Goal: Task Accomplishment & Management: Manage account settings

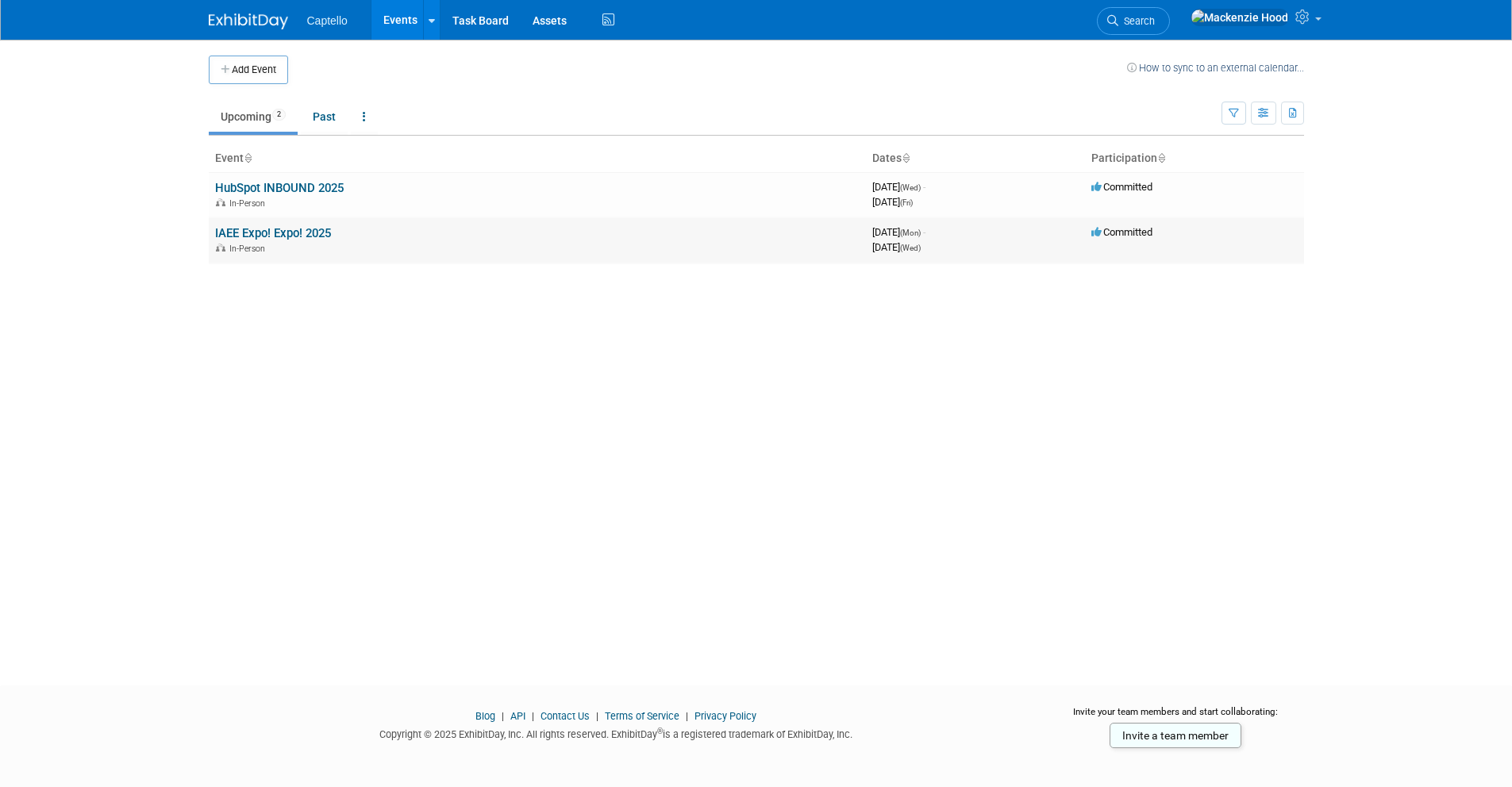
click at [299, 227] on link "IAEE Expo! Expo! 2025" at bounding box center [272, 233] width 116 height 15
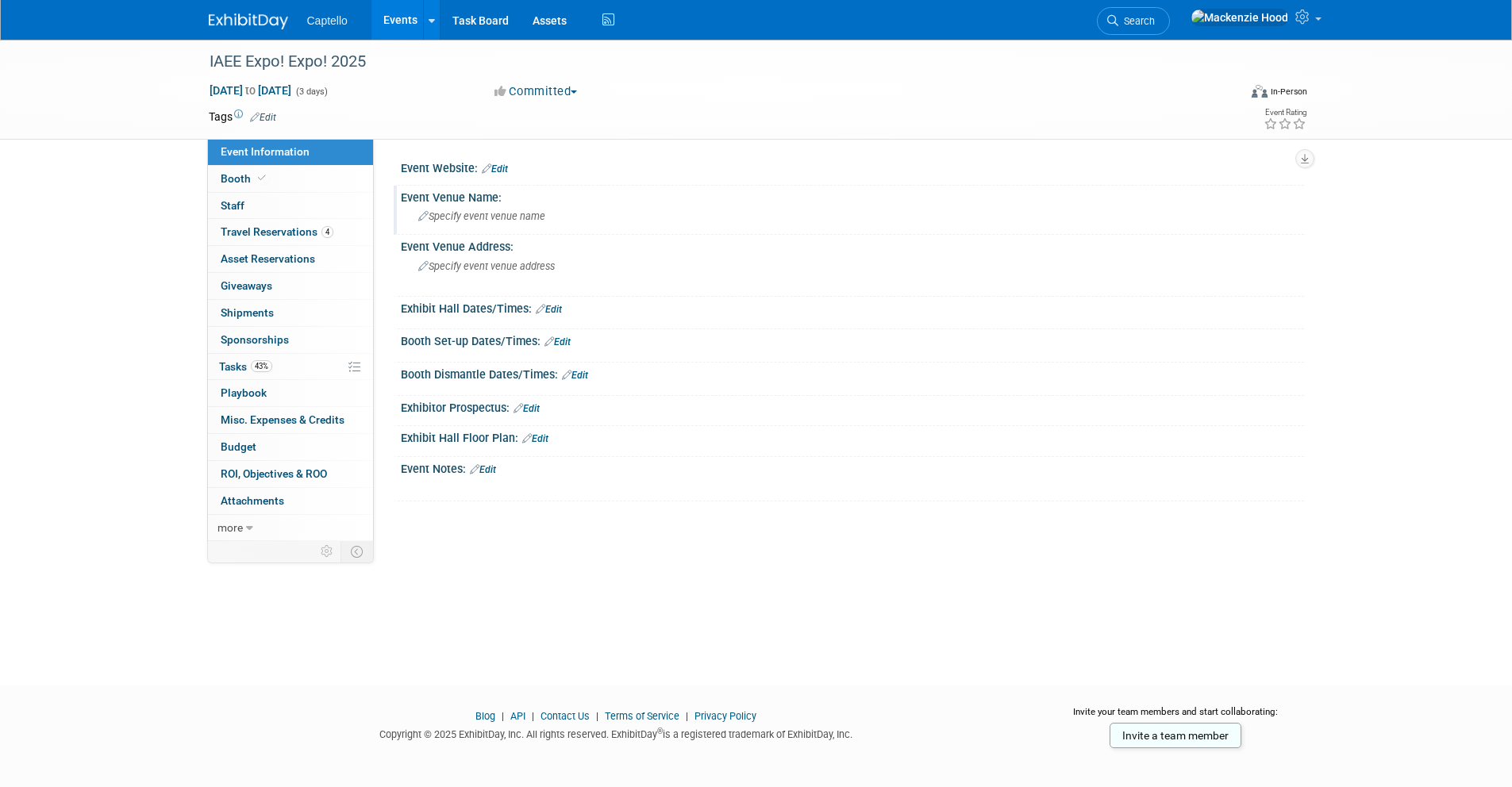
click at [531, 225] on div "Specify event venue name" at bounding box center [852, 216] width 879 height 24
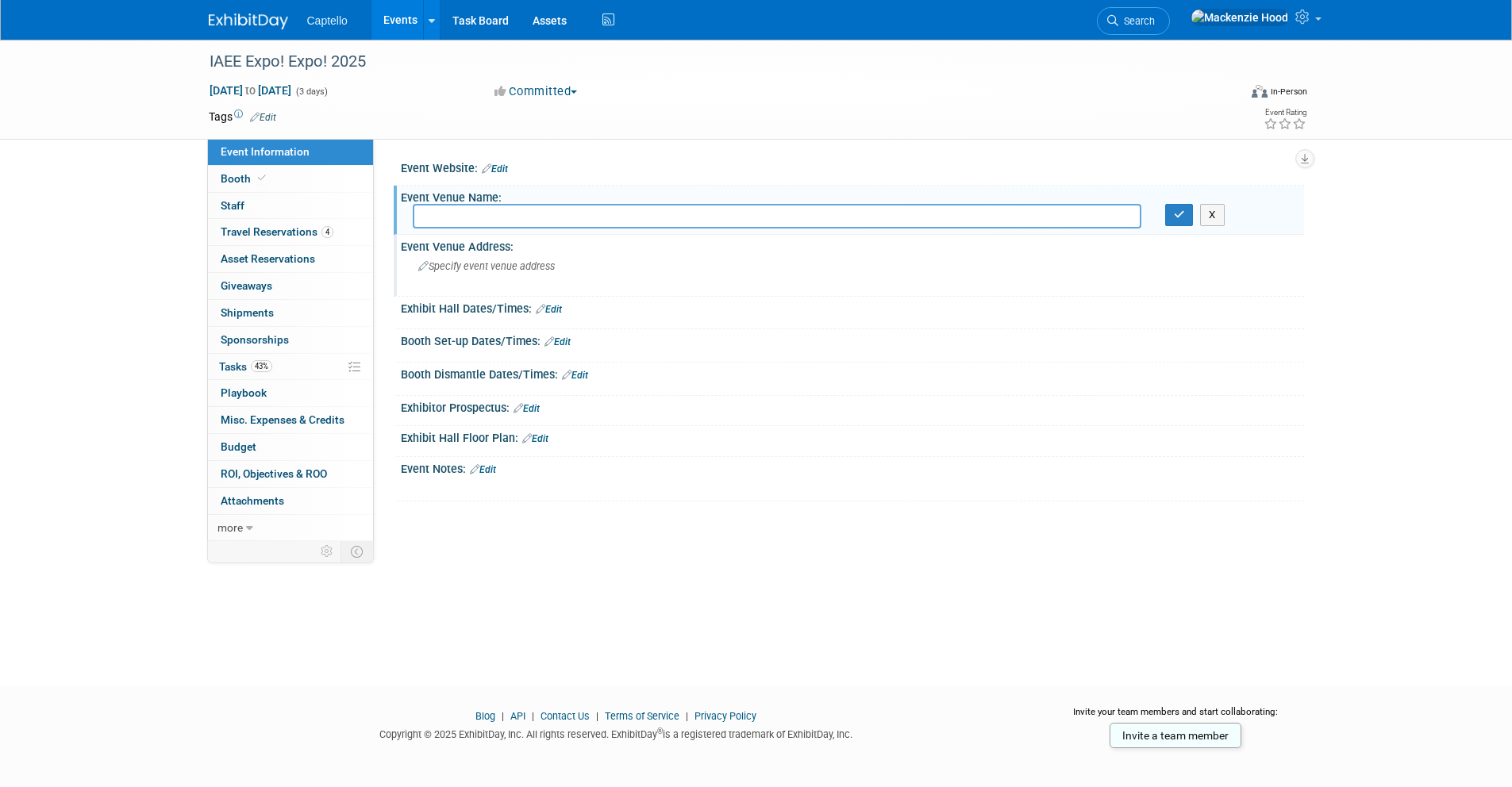
paste input "[PERSON_NAME][GEOGRAPHIC_DATA]"
type input "[PERSON_NAME][GEOGRAPHIC_DATA]"
click at [1170, 217] on button "button" at bounding box center [1179, 215] width 28 height 22
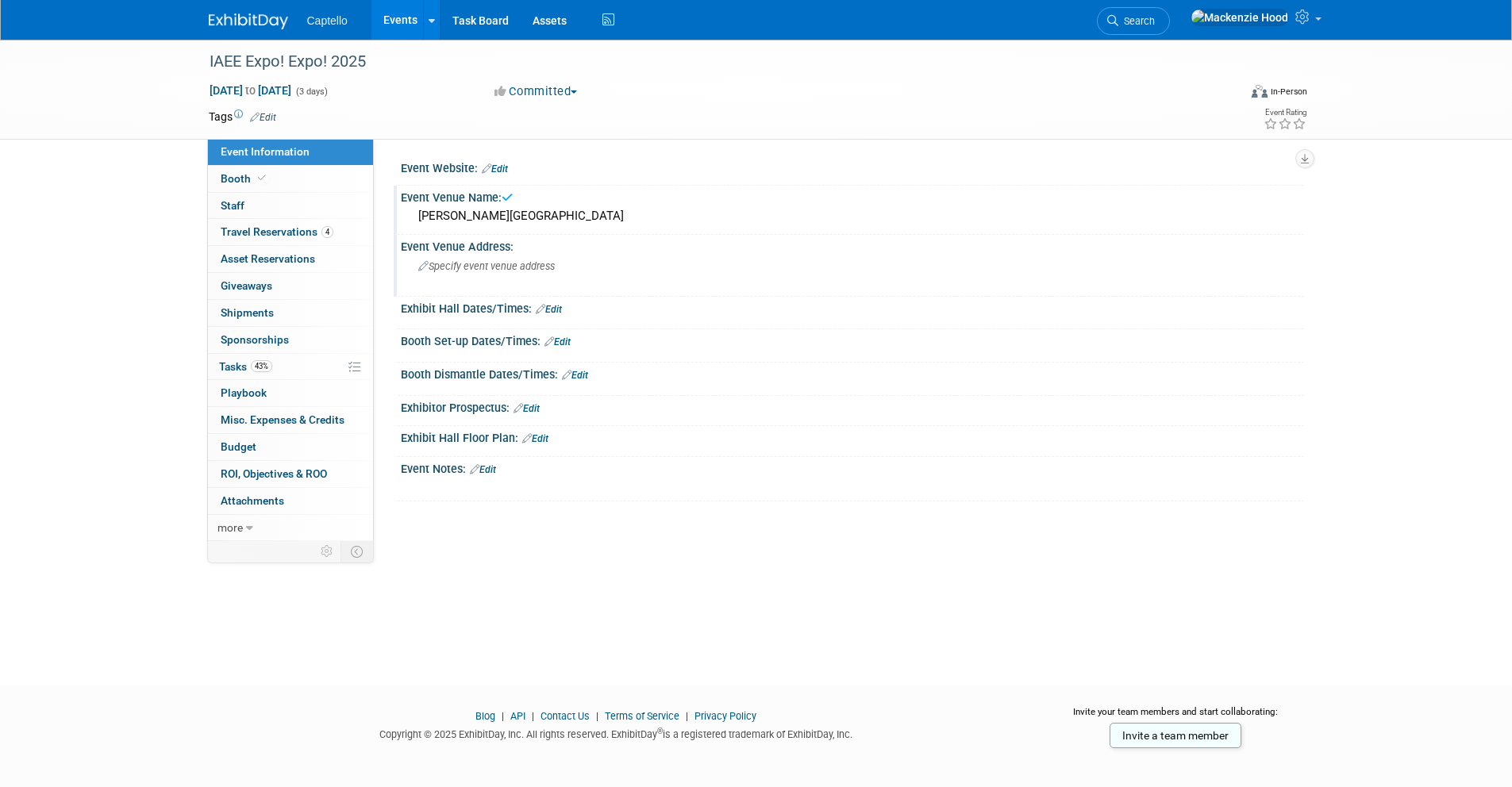
click at [533, 262] on span "Specify event venue address" at bounding box center [486, 266] width 136 height 12
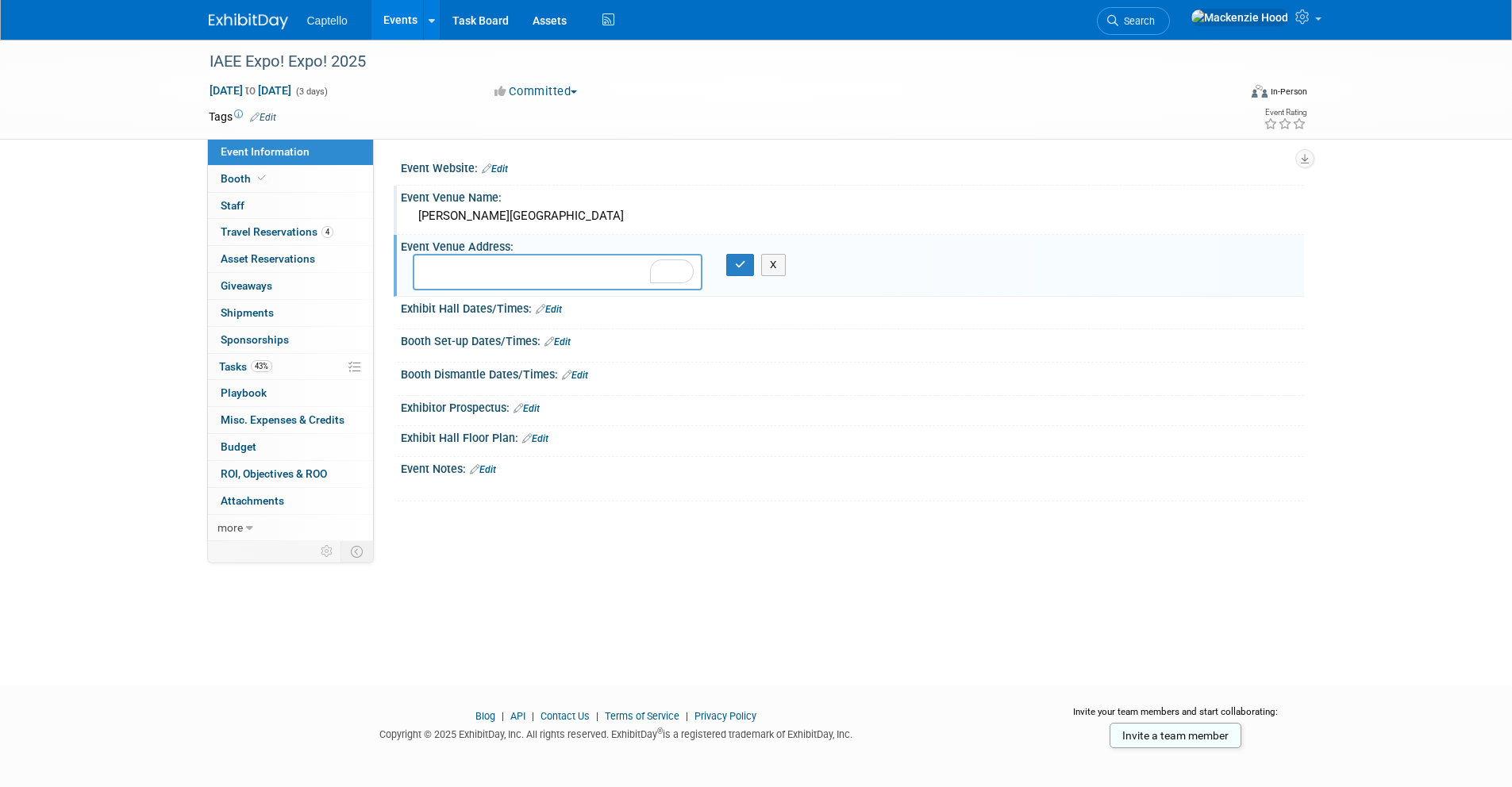
paste textarea "[STREET_ADDRESS]"
type textarea "[STREET_ADDRESS]"
click at [745, 266] on icon "button" at bounding box center [739, 264] width 11 height 11
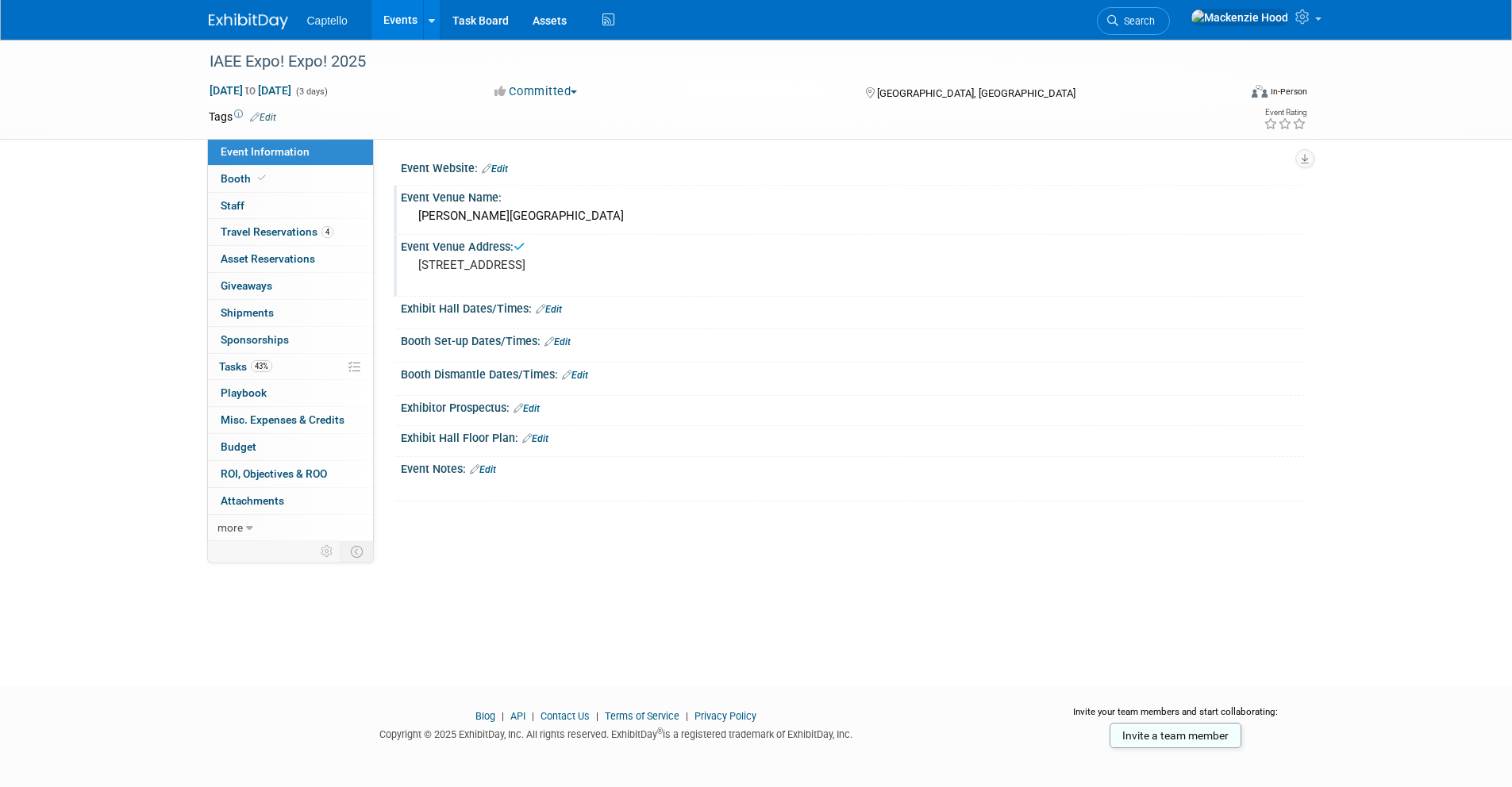
click at [561, 311] on link "Edit" at bounding box center [548, 309] width 26 height 11
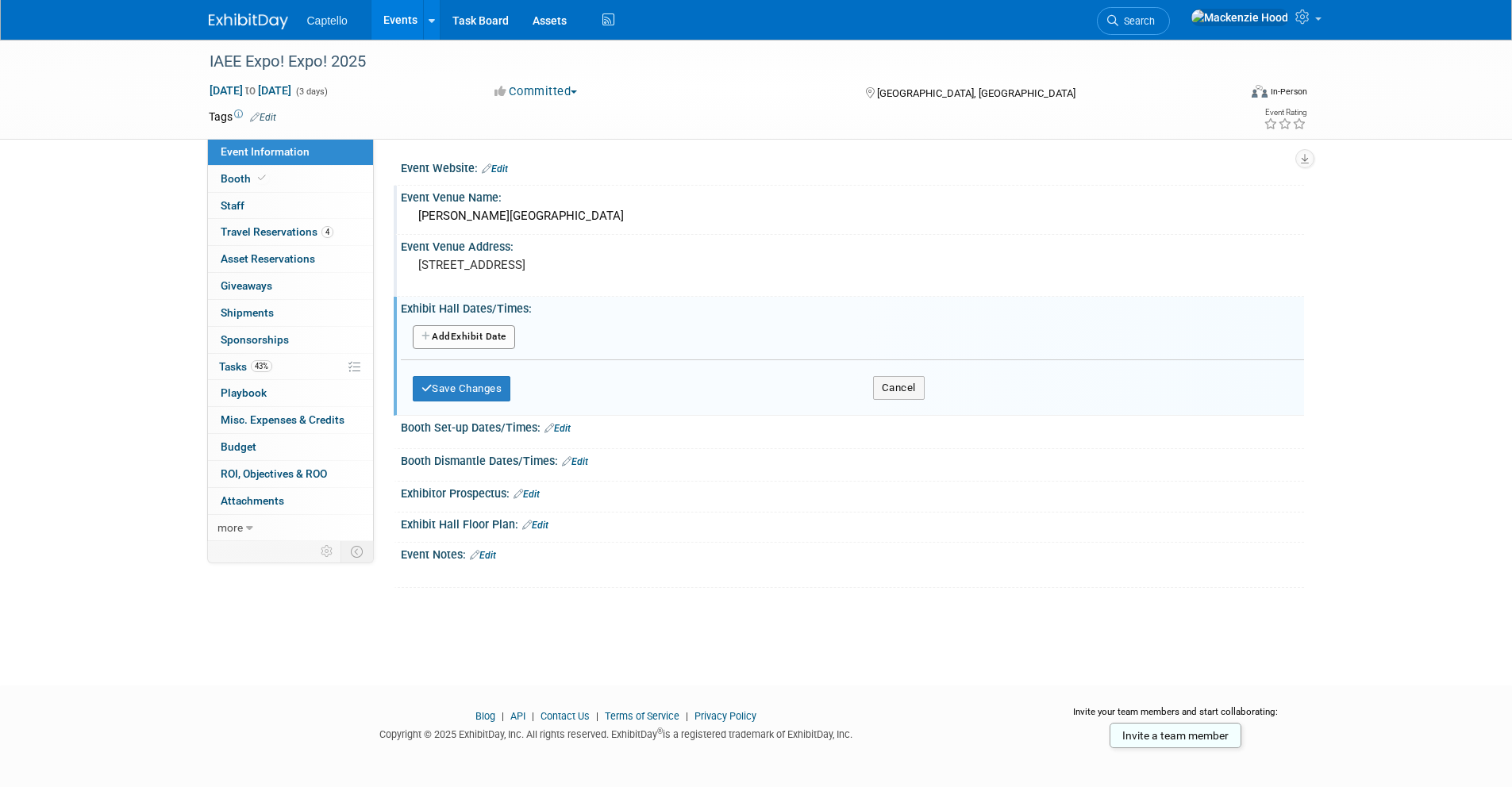
click at [561, 427] on link "Edit" at bounding box center [557, 428] width 26 height 11
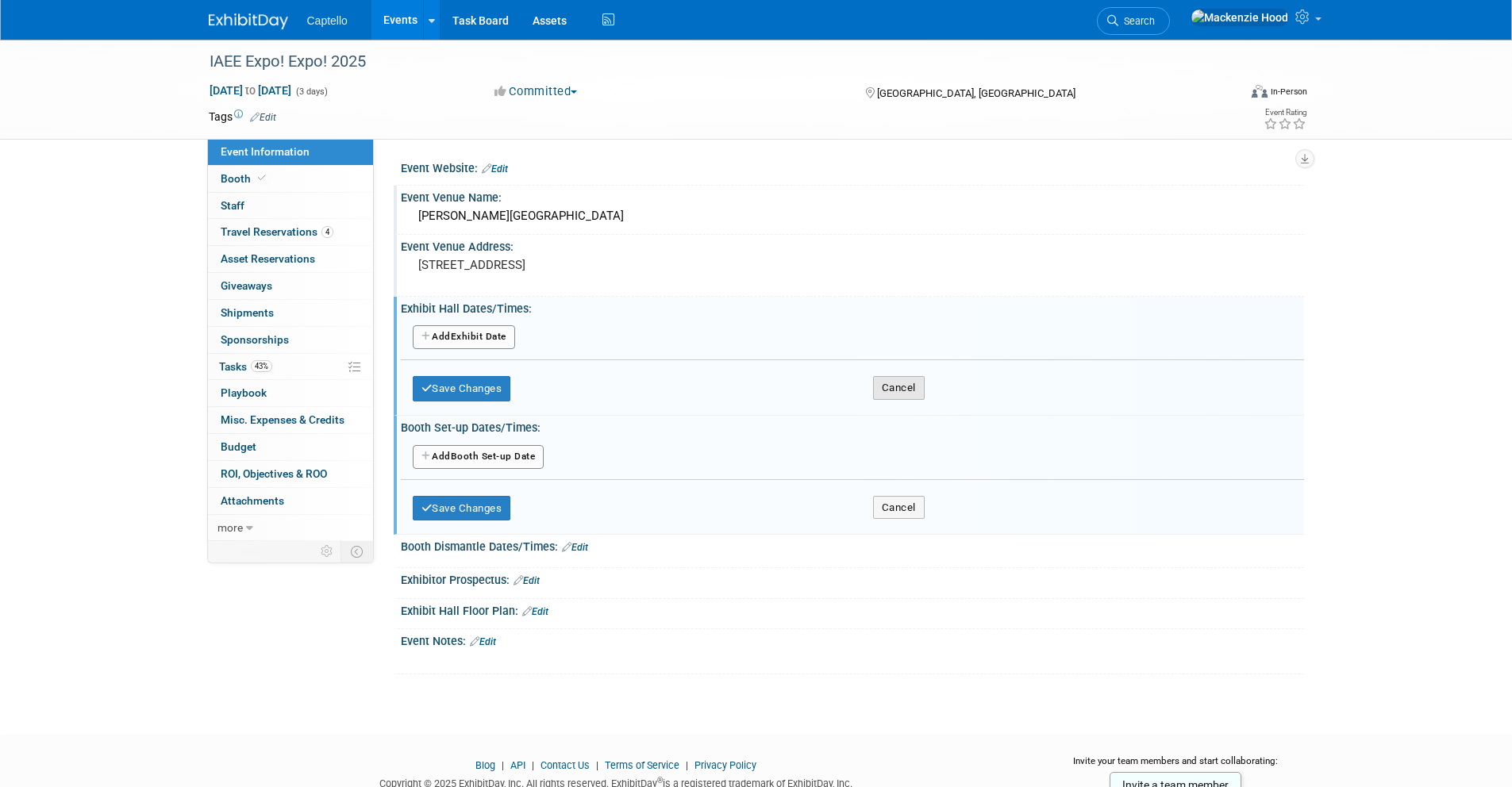
click at [904, 388] on button "Cancel" at bounding box center [898, 388] width 52 height 24
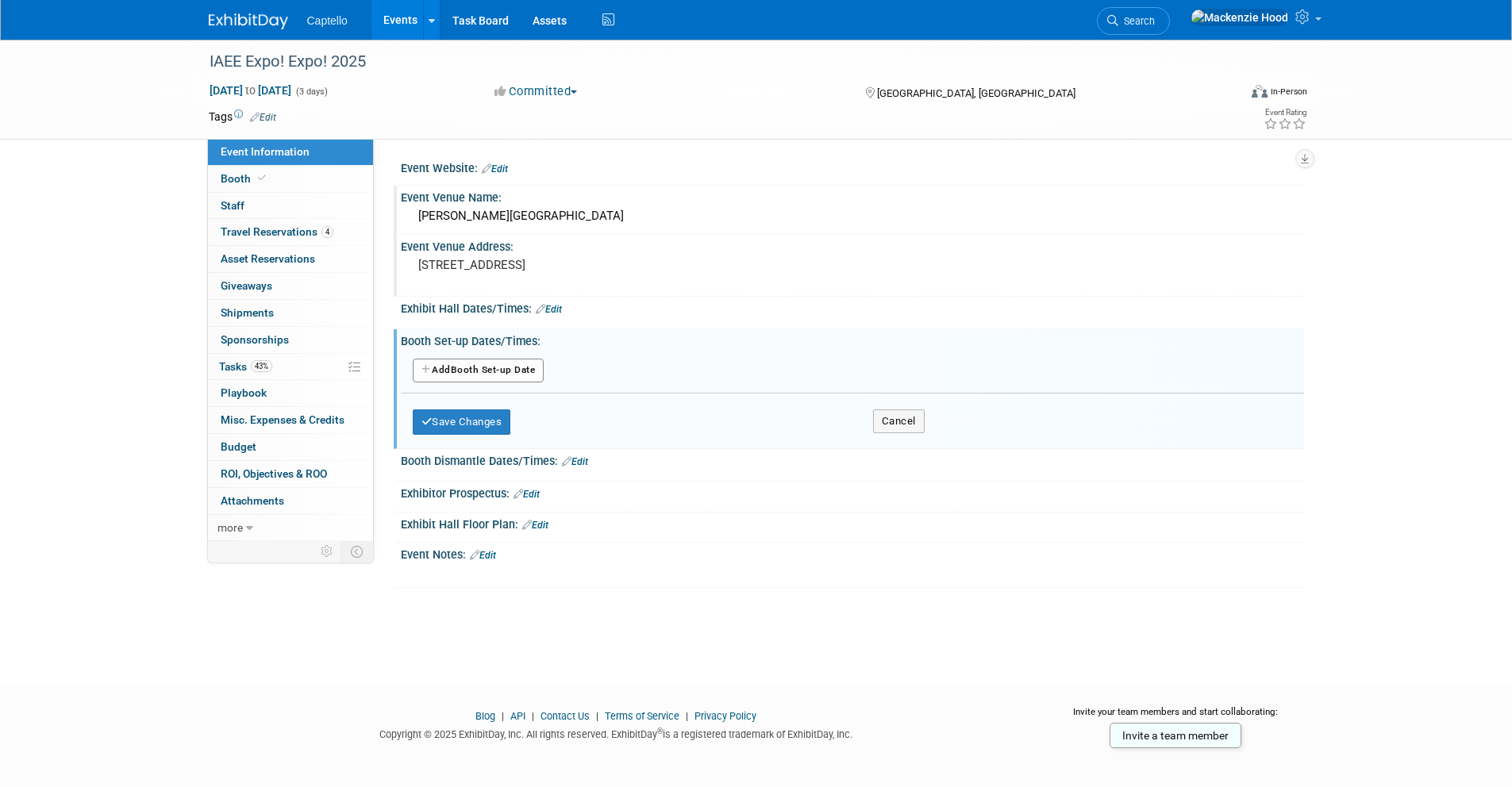
click at [435, 369] on button "Add Another Booth Set-up Date" at bounding box center [479, 370] width 132 height 24
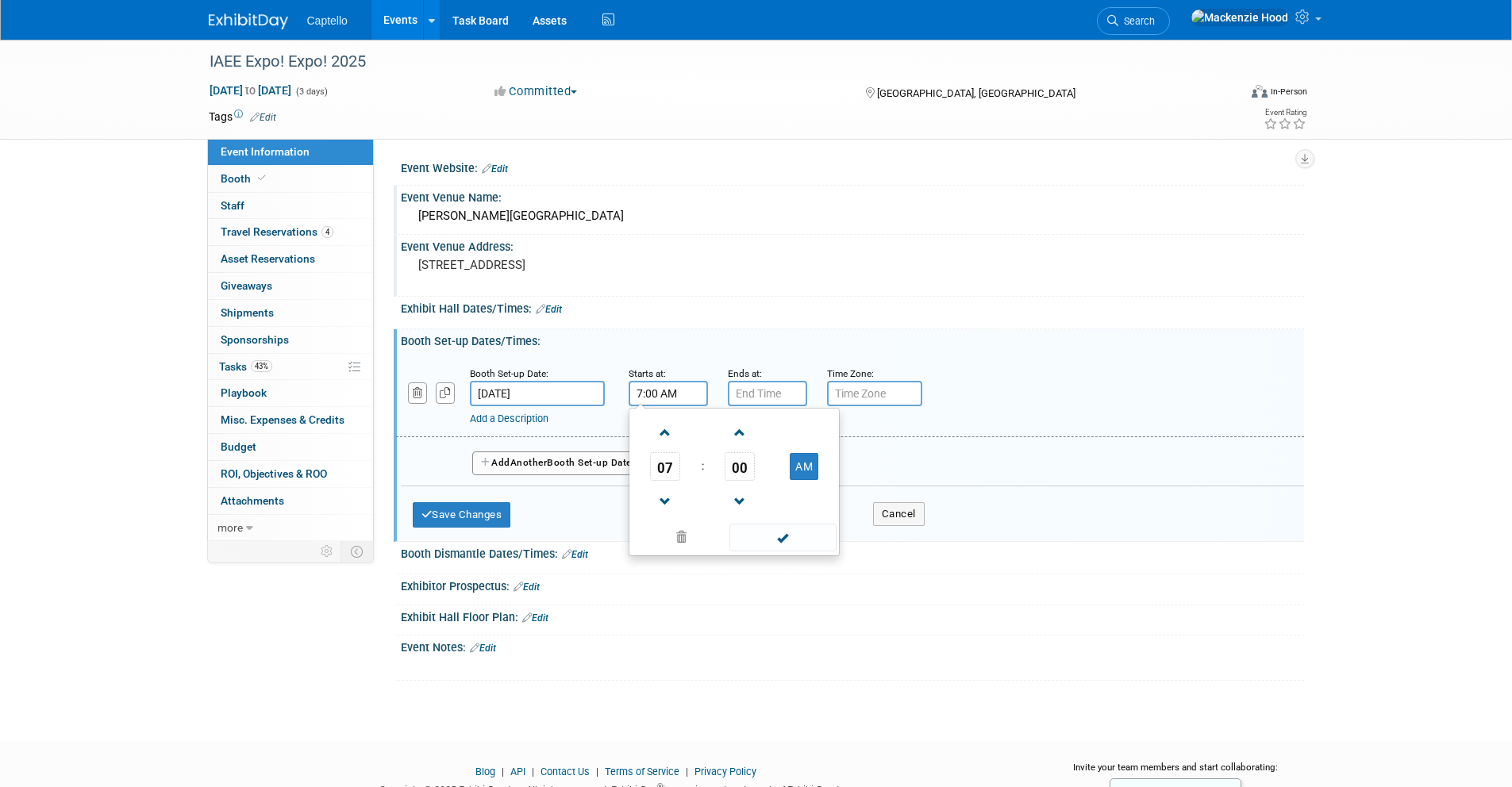
click at [688, 391] on input "7:00 AM" at bounding box center [669, 394] width 80 height 25
click at [670, 424] on span at bounding box center [666, 432] width 28 height 28
type input "8:00 AM"
click at [810, 534] on span at bounding box center [783, 537] width 107 height 28
click at [750, 393] on input "7:00 PM" at bounding box center [768, 394] width 80 height 25
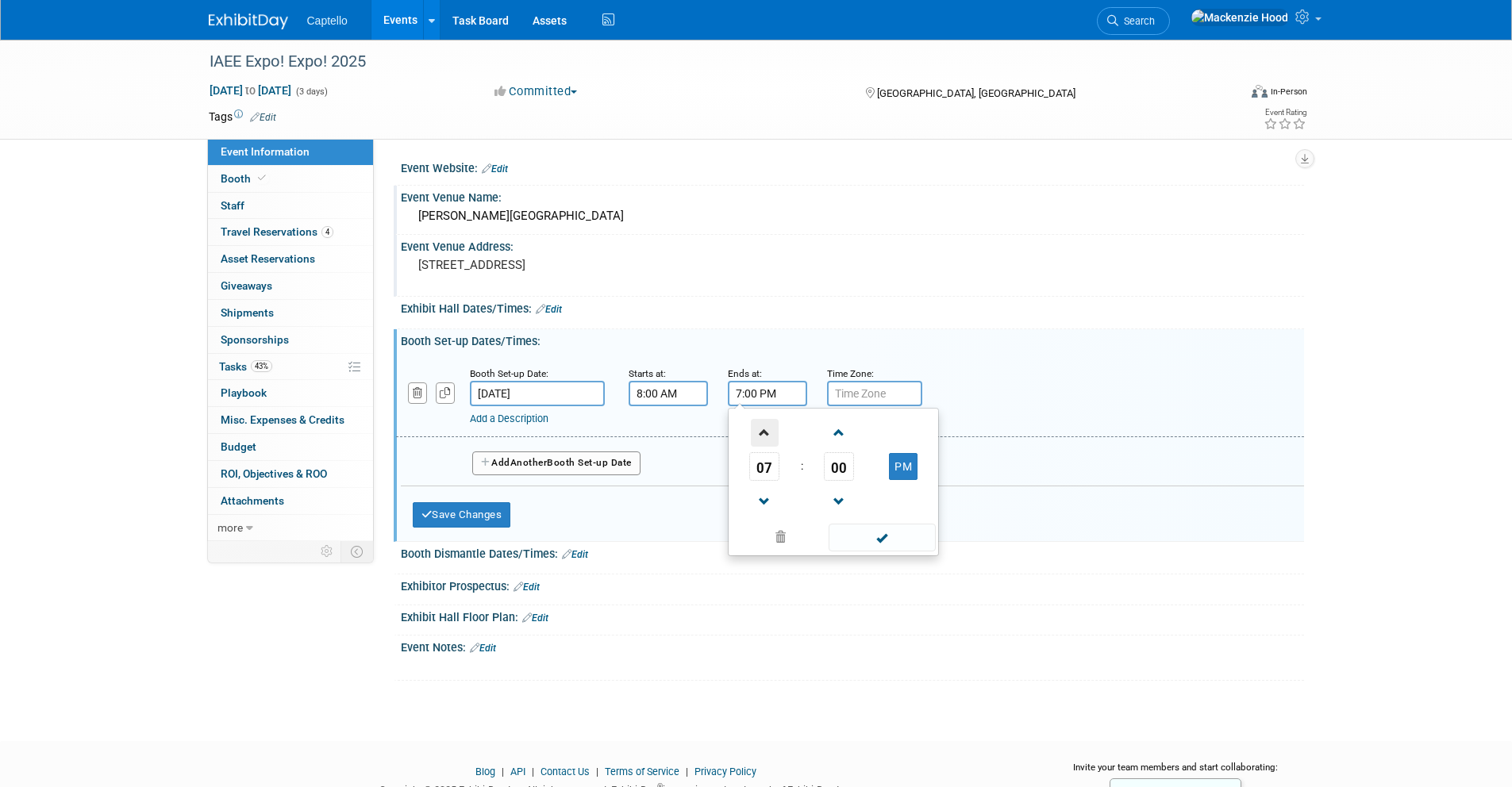
click at [762, 426] on span at bounding box center [765, 432] width 28 height 28
click at [766, 496] on span at bounding box center [765, 501] width 28 height 28
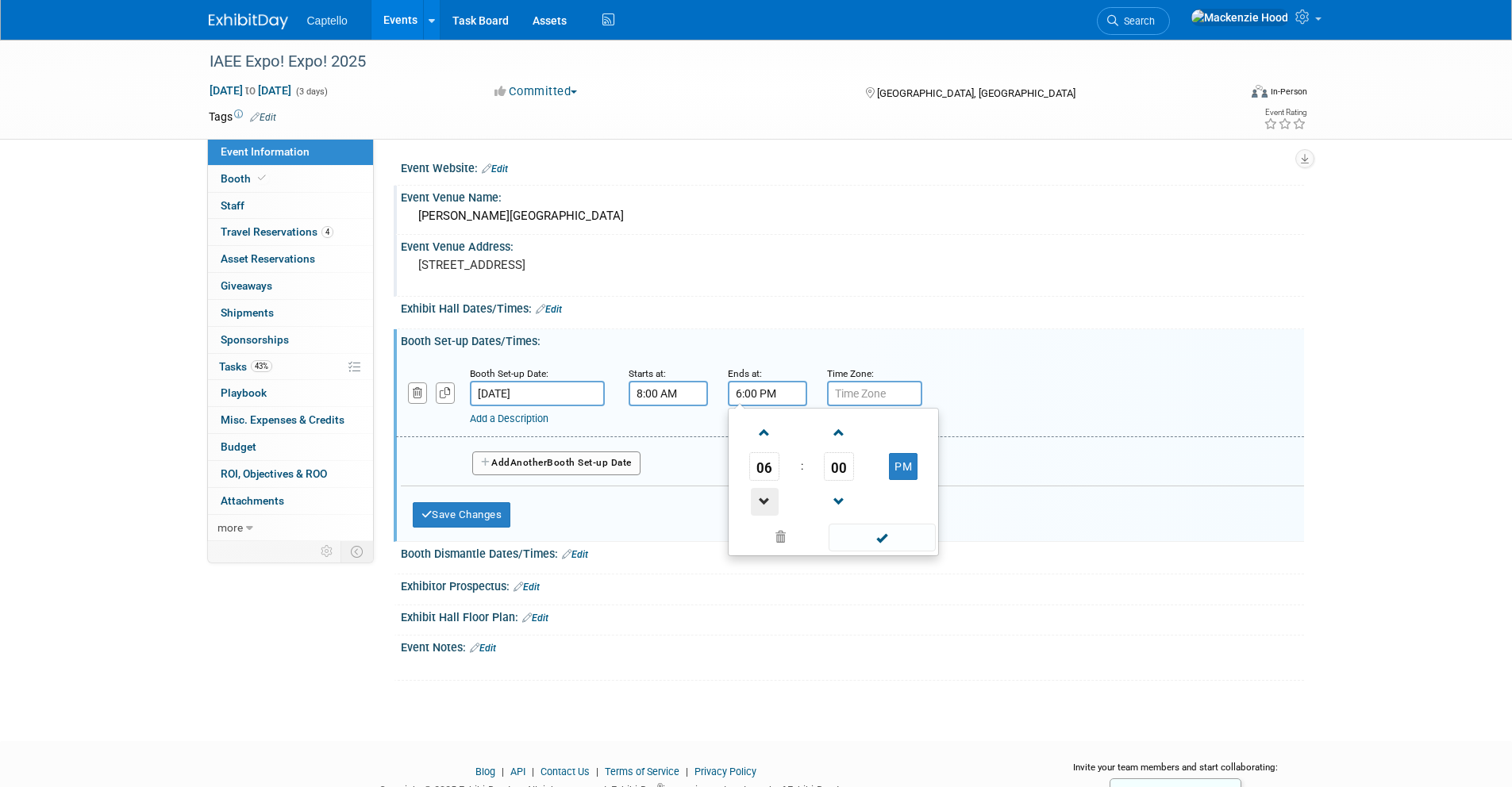
click at [766, 496] on span at bounding box center [765, 501] width 28 height 28
click at [754, 421] on span at bounding box center [765, 432] width 28 height 28
type input "5:00 PM"
click at [900, 542] on span at bounding box center [882, 537] width 107 height 28
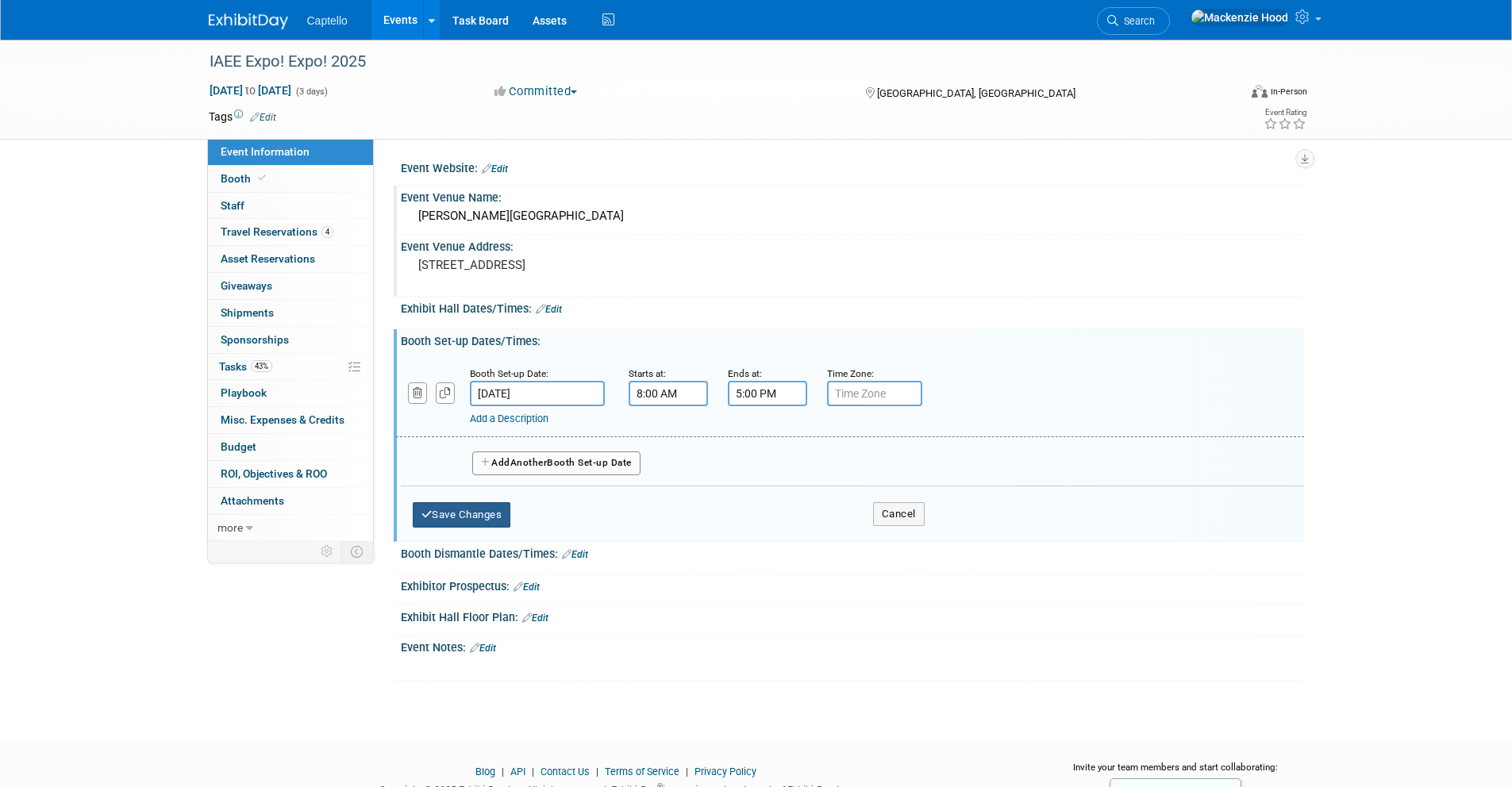
click at [447, 513] on button "Save Changes" at bounding box center [462, 515] width 98 height 25
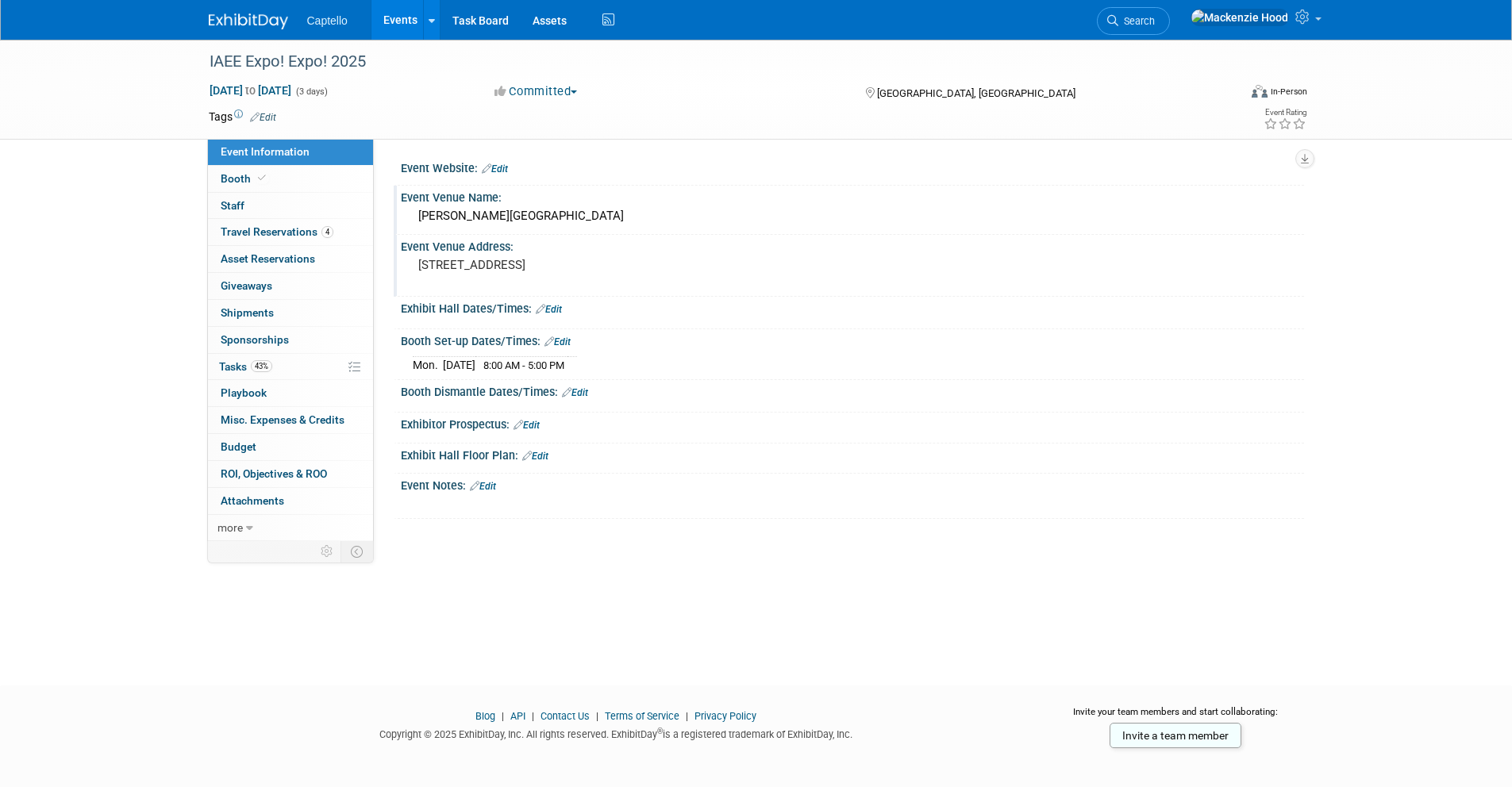
click at [557, 305] on link "Edit" at bounding box center [548, 309] width 26 height 11
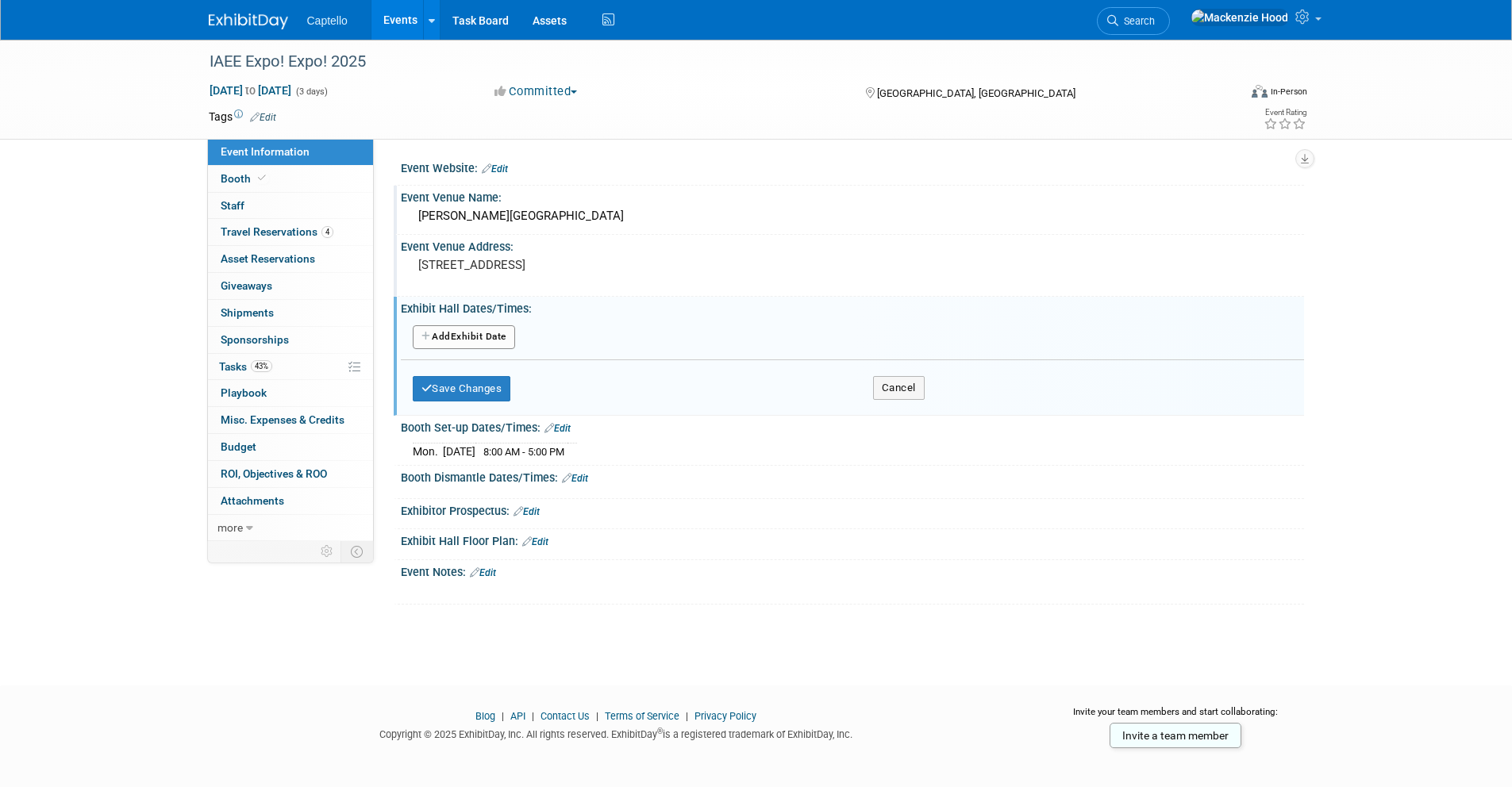
click at [423, 327] on button "Add Another Exhibit Date" at bounding box center [464, 337] width 102 height 24
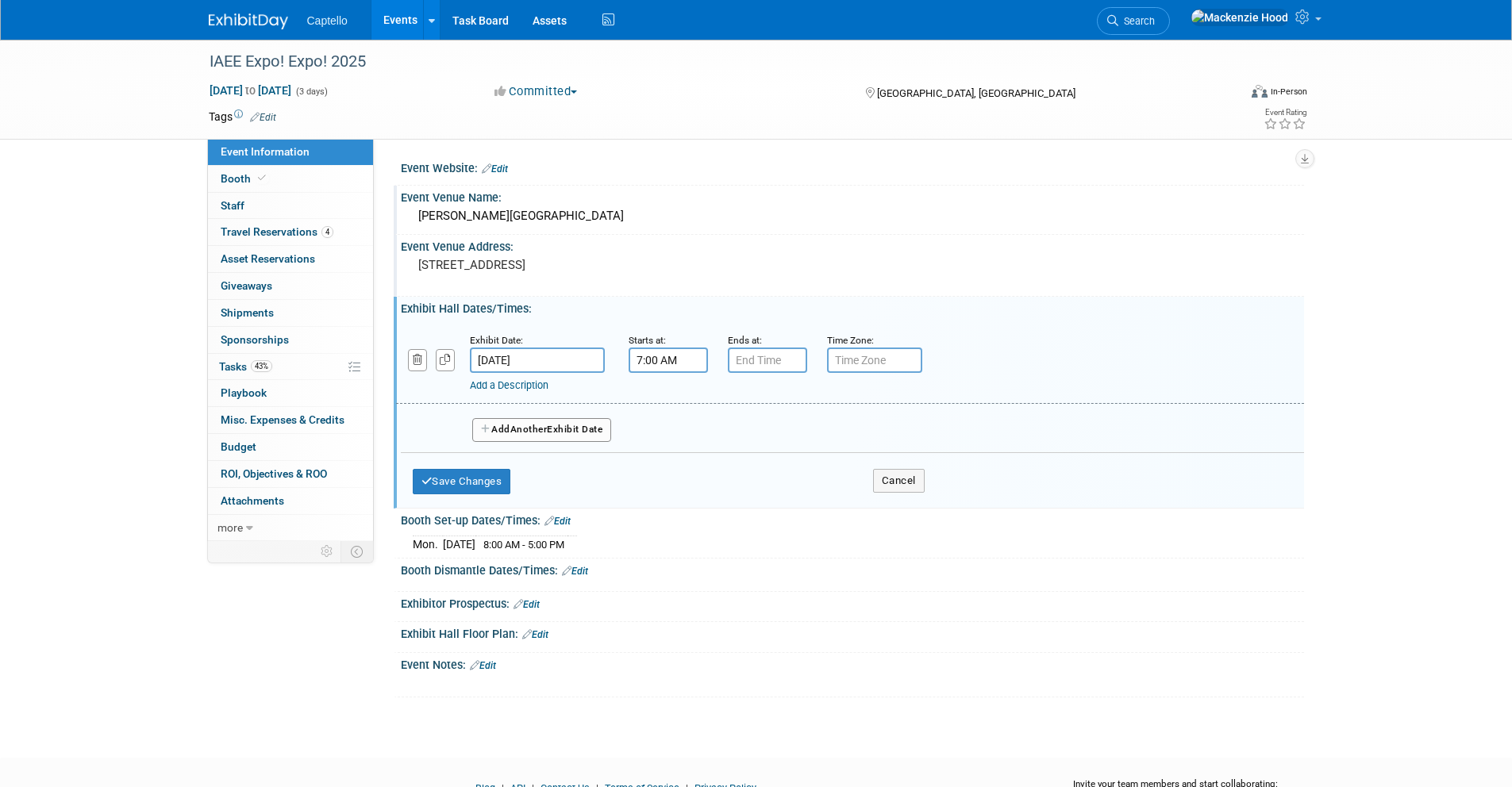
click at [672, 354] on input "7:00 AM" at bounding box center [669, 360] width 80 height 25
click at [663, 400] on span at bounding box center [666, 399] width 28 height 28
click at [726, 429] on span "00" at bounding box center [739, 432] width 30 height 28
click at [711, 480] on td "45" at bounding box center [708, 486] width 51 height 43
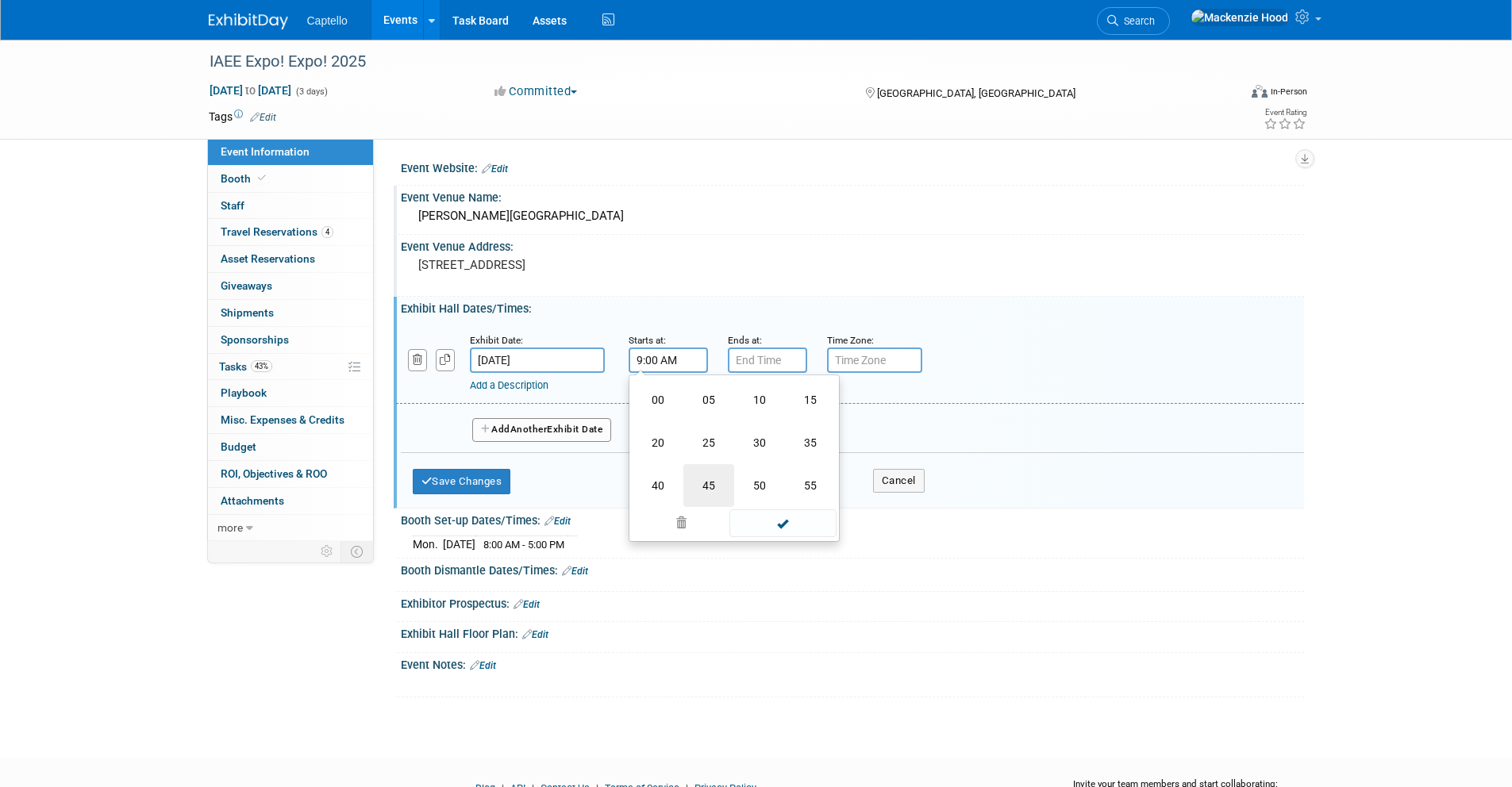
type input "9:45 AM"
click at [803, 518] on td at bounding box center [781, 503] width 107 height 31
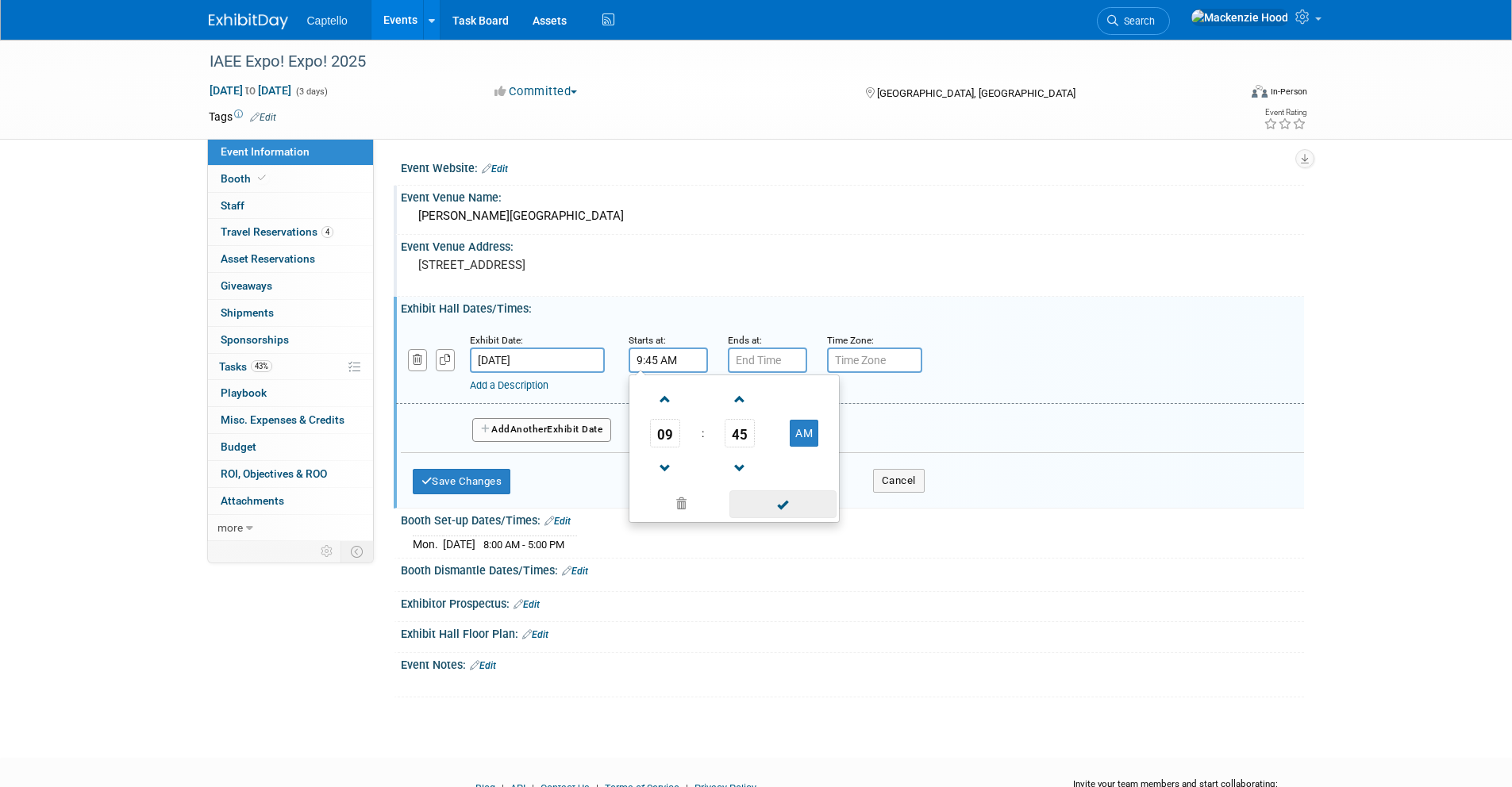
click at [802, 517] on span at bounding box center [783, 504] width 107 height 28
click at [775, 363] on input "7:00 PM" at bounding box center [768, 360] width 80 height 25
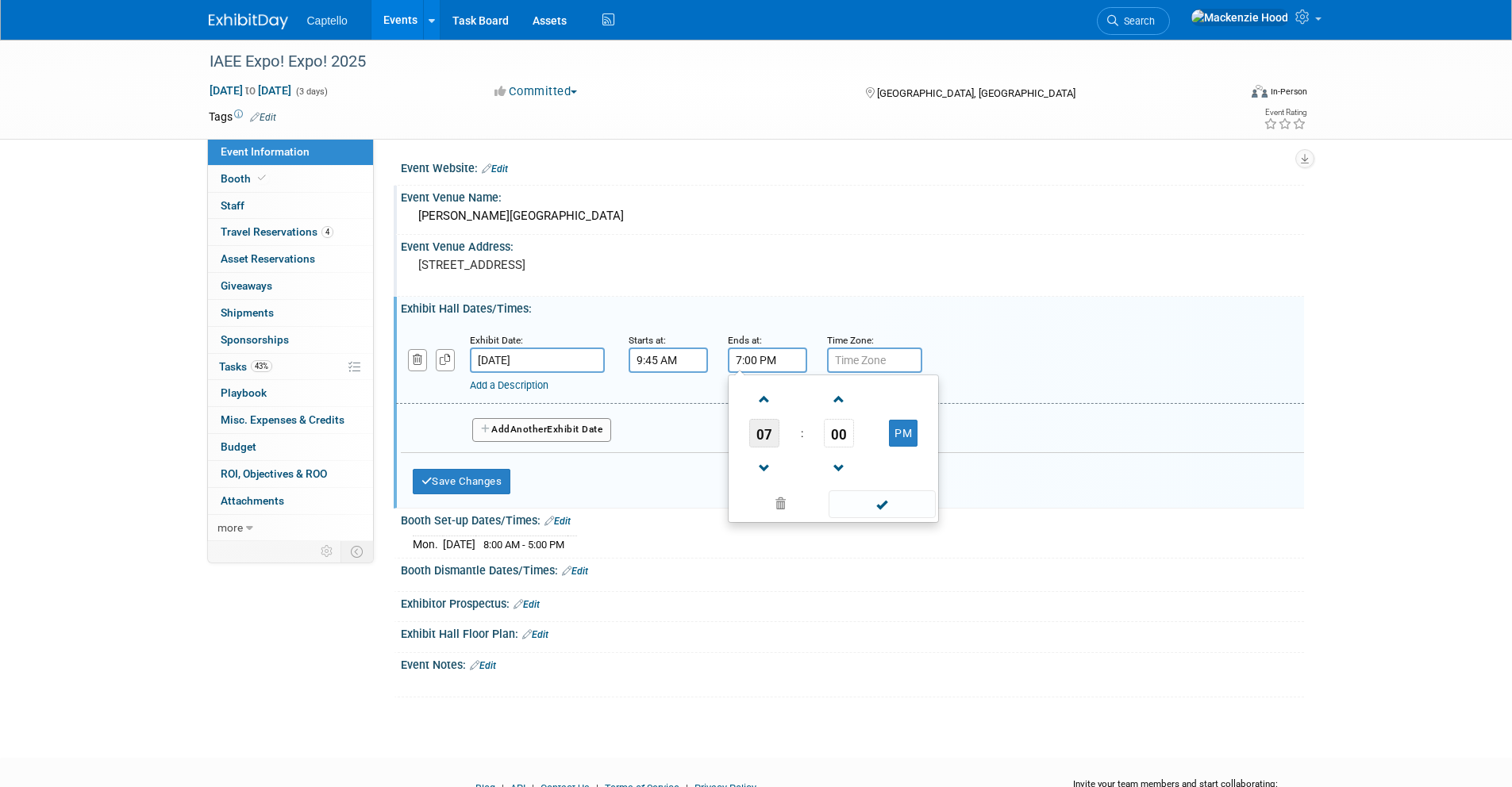
click at [758, 438] on span "07" at bounding box center [764, 432] width 30 height 28
click at [765, 431] on td "04" at bounding box center [757, 443] width 51 height 43
click at [841, 436] on span "00" at bounding box center [839, 432] width 30 height 28
click at [851, 435] on td "30" at bounding box center [859, 443] width 51 height 43
type input "4:30 PM"
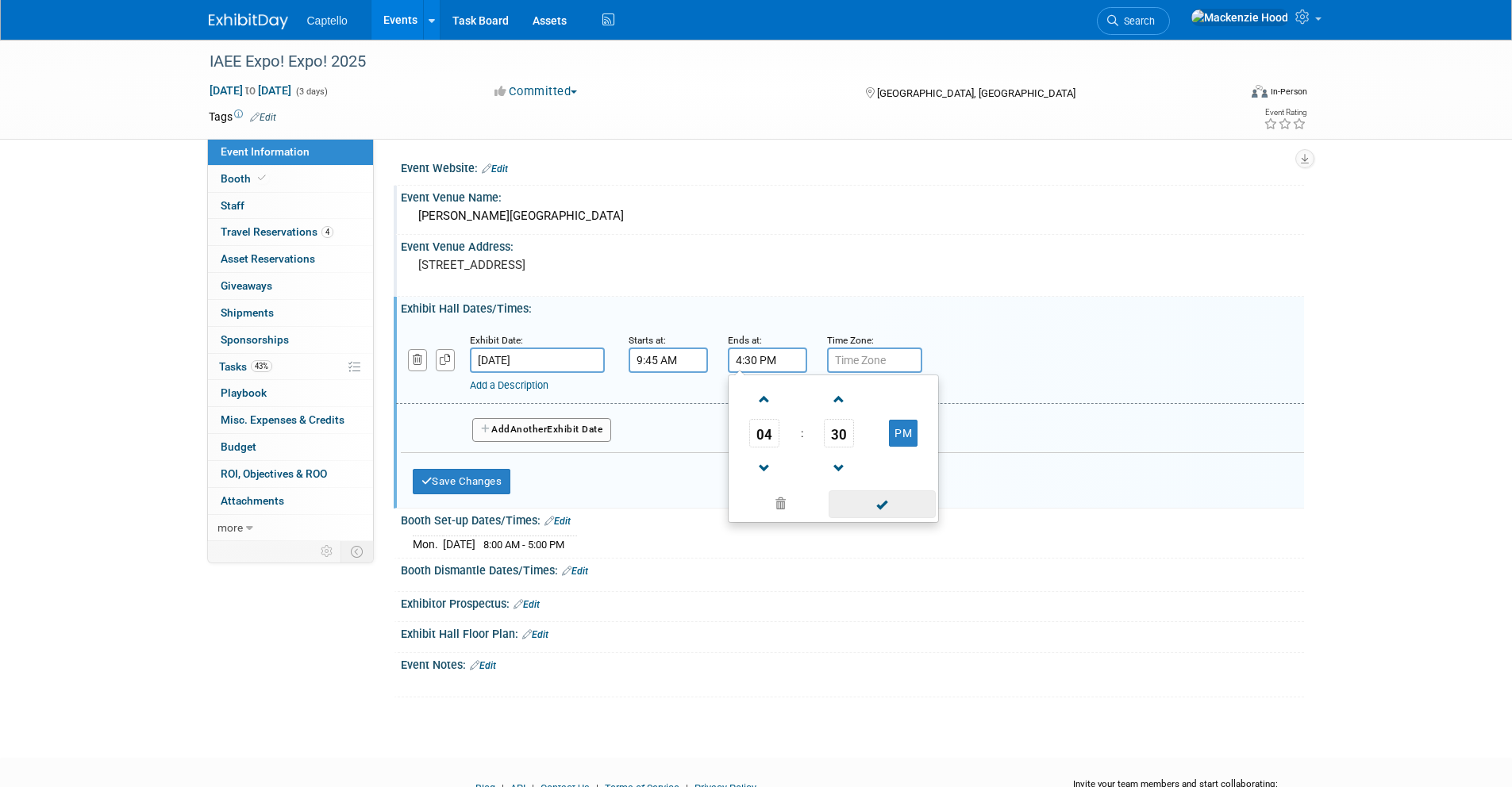
click at [897, 496] on span at bounding box center [882, 504] width 107 height 28
click at [1117, 340] on div "Add a Description Description:" at bounding box center [849, 361] width 932 height 61
click at [492, 427] on button "Add Another Exhibit Date" at bounding box center [542, 429] width 140 height 24
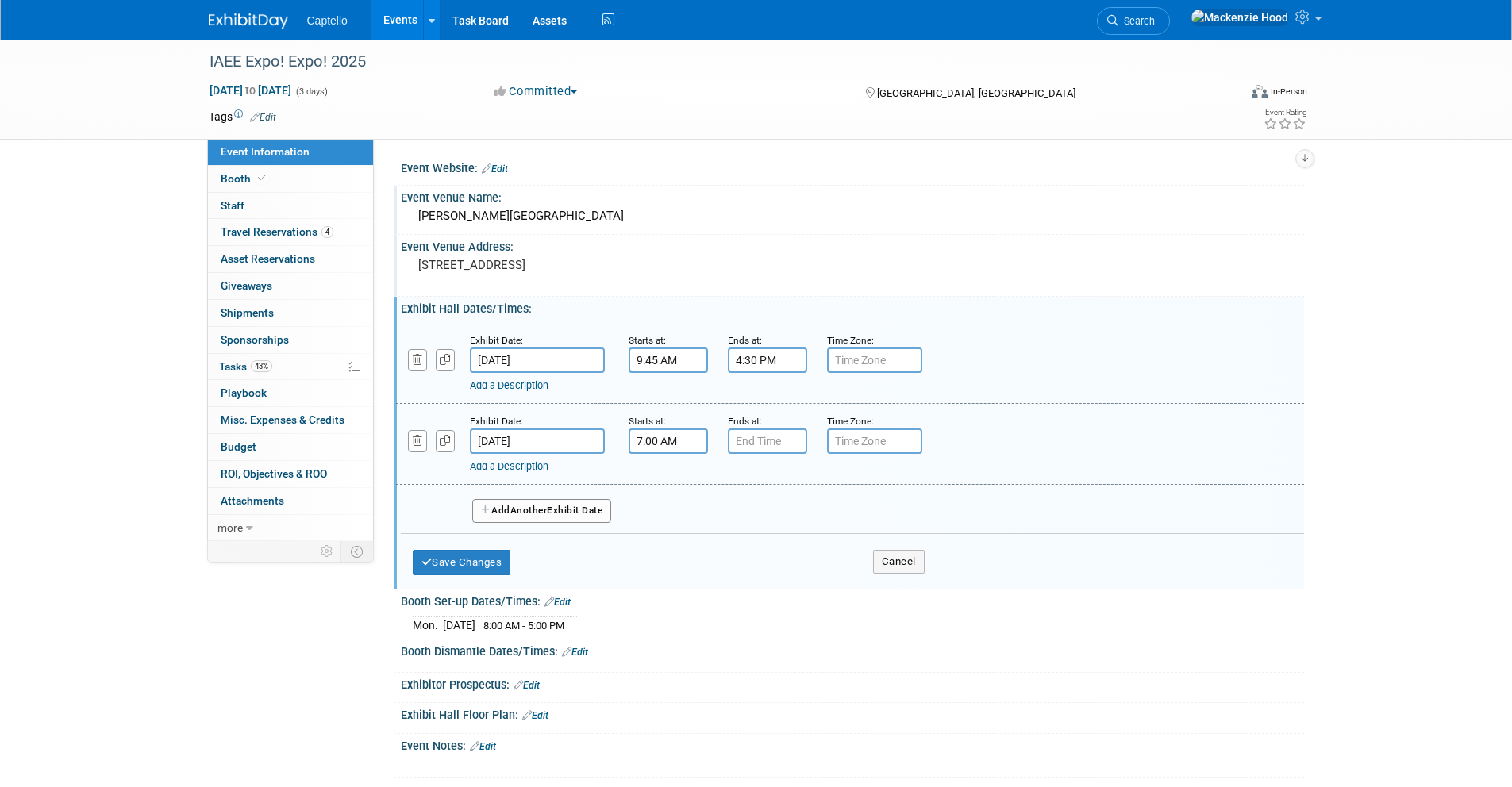
click at [680, 441] on input "7:00 AM" at bounding box center [669, 441] width 80 height 25
click at [661, 475] on span at bounding box center [666, 480] width 28 height 28
type input "9:00 AM"
click at [799, 598] on span at bounding box center [783, 585] width 107 height 28
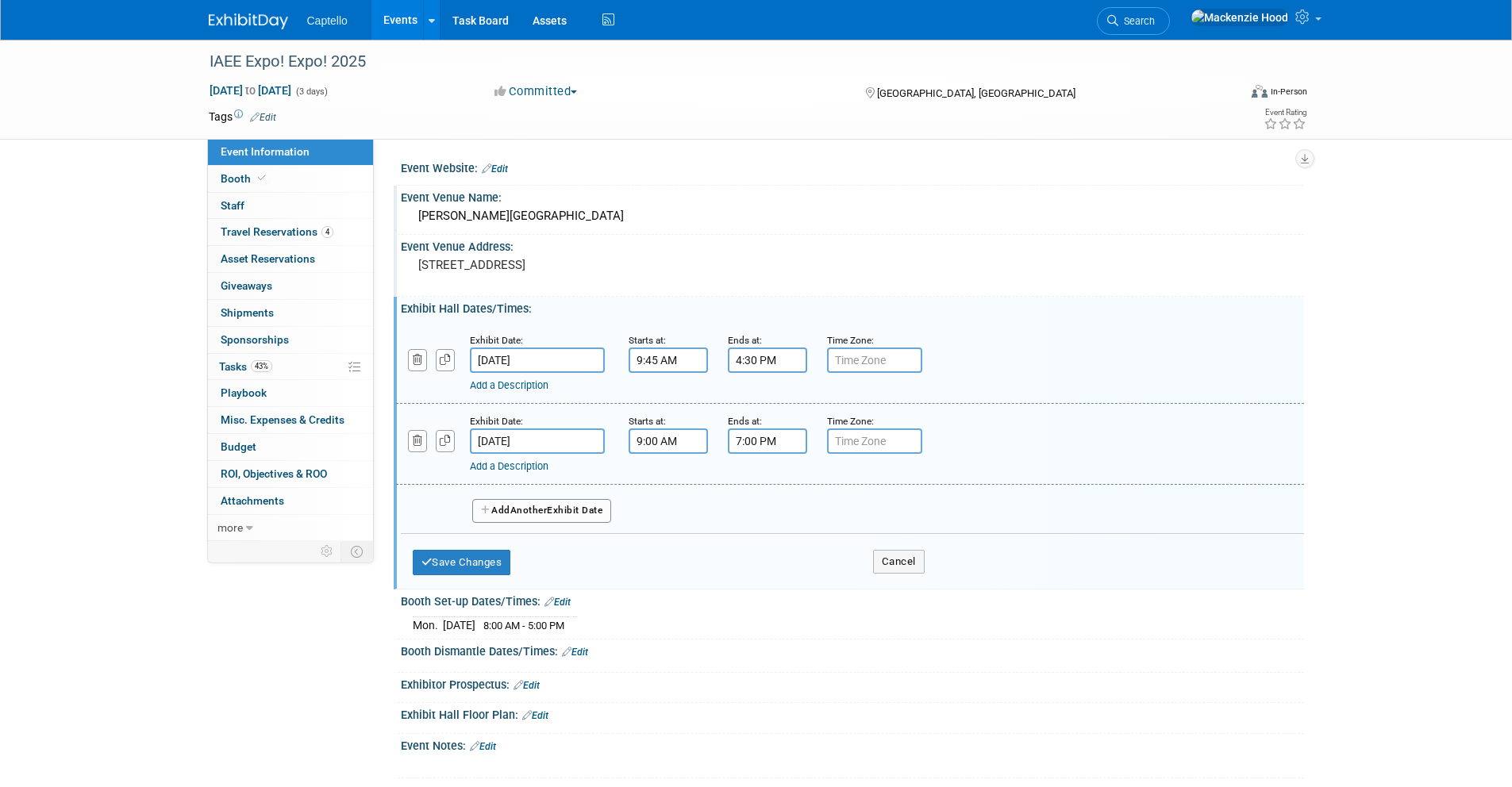
click at [788, 439] on input "7:00 PM" at bounding box center [768, 441] width 80 height 25
click at [769, 515] on span "07" at bounding box center [764, 514] width 30 height 28
click at [895, 496] on td "03" at bounding box center [910, 481] width 51 height 43
click at [838, 522] on span "00" at bounding box center [839, 514] width 30 height 28
click at [851, 520] on td "30" at bounding box center [859, 524] width 51 height 43
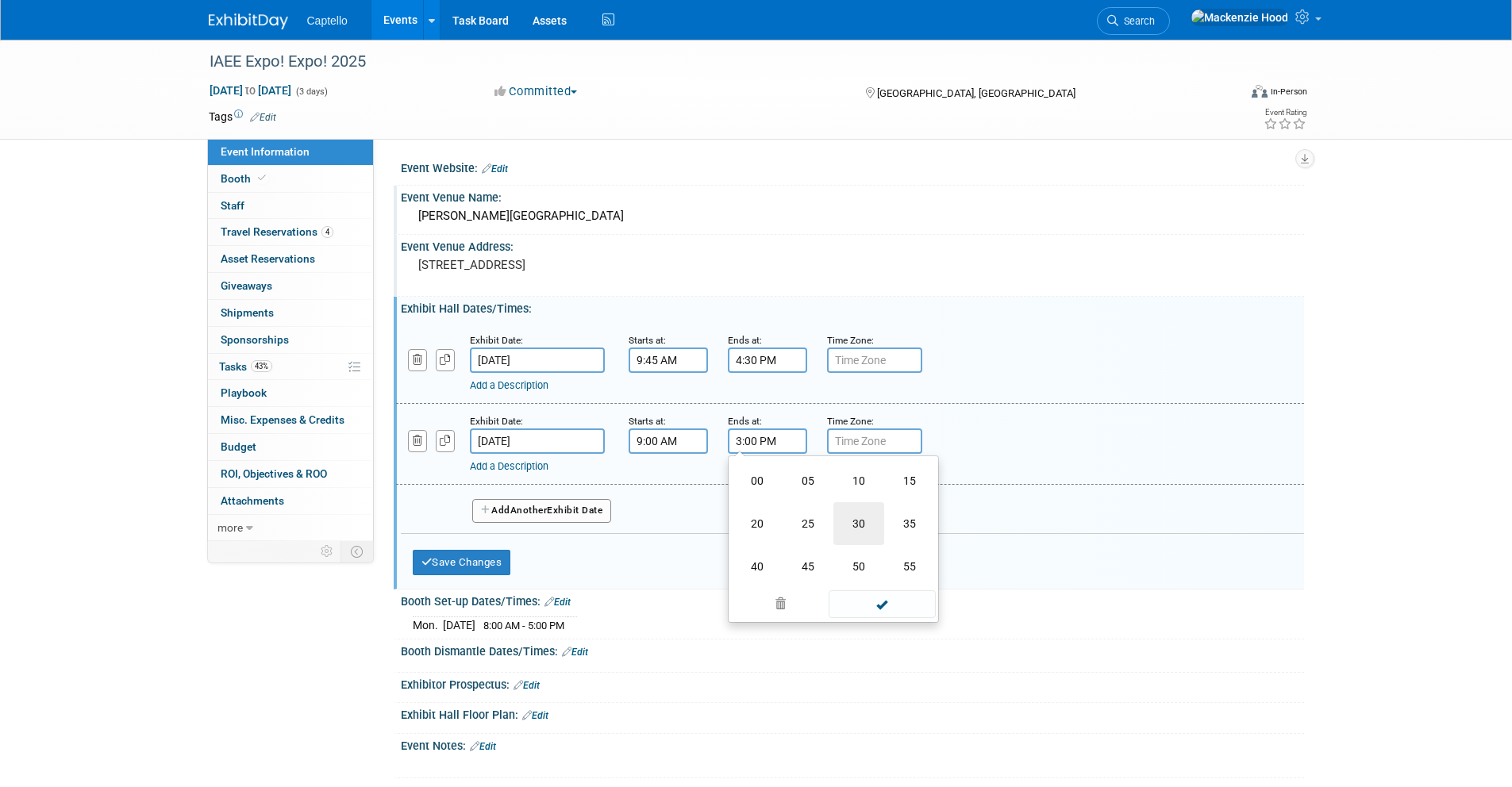
type input "3:30 PM"
click at [916, 587] on span at bounding box center [882, 585] width 107 height 28
click at [483, 561] on button "Save Changes" at bounding box center [462, 563] width 98 height 25
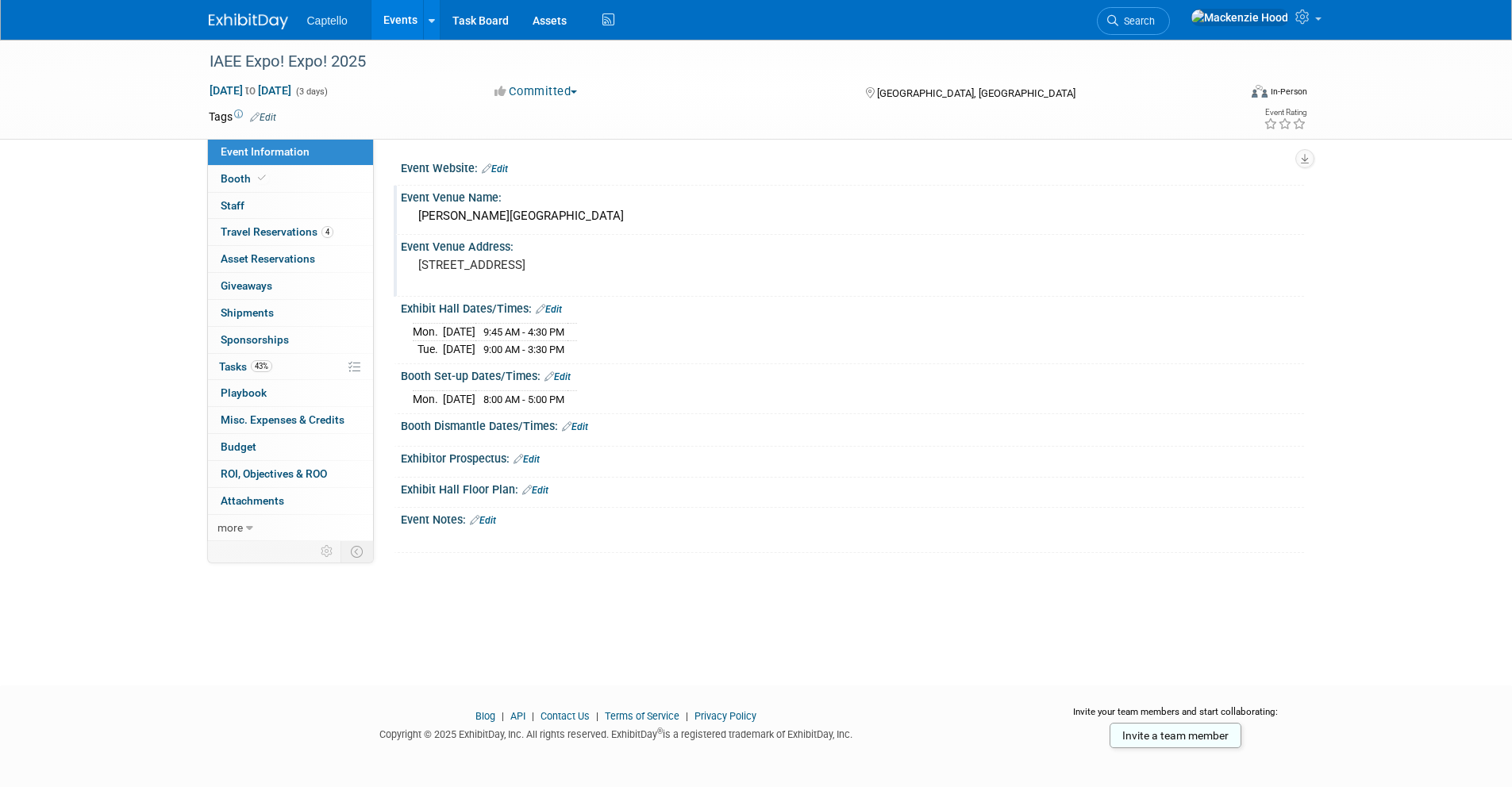
click at [583, 423] on link "Edit" at bounding box center [574, 427] width 26 height 11
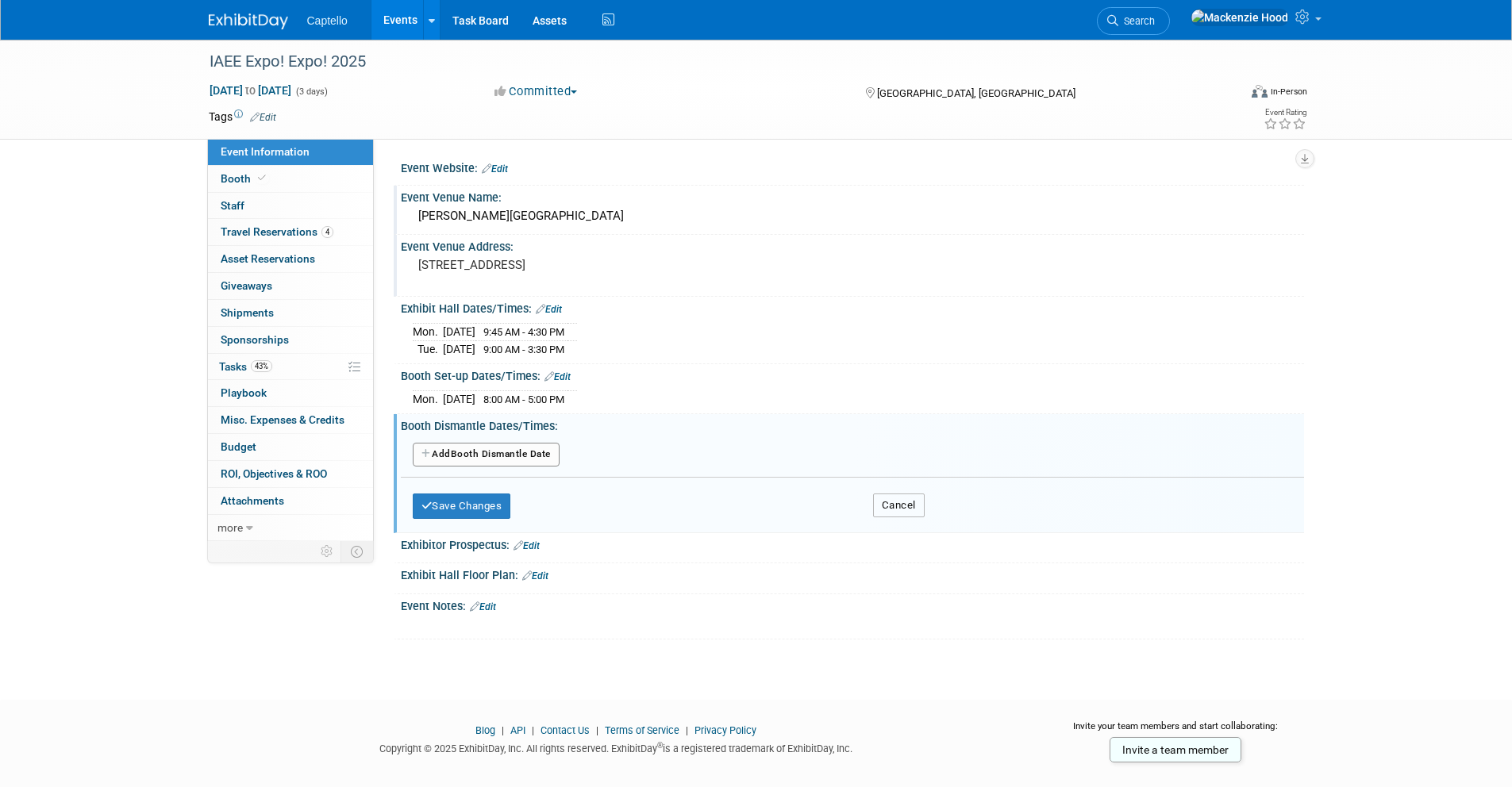
click at [877, 500] on button "Cancel" at bounding box center [898, 505] width 52 height 24
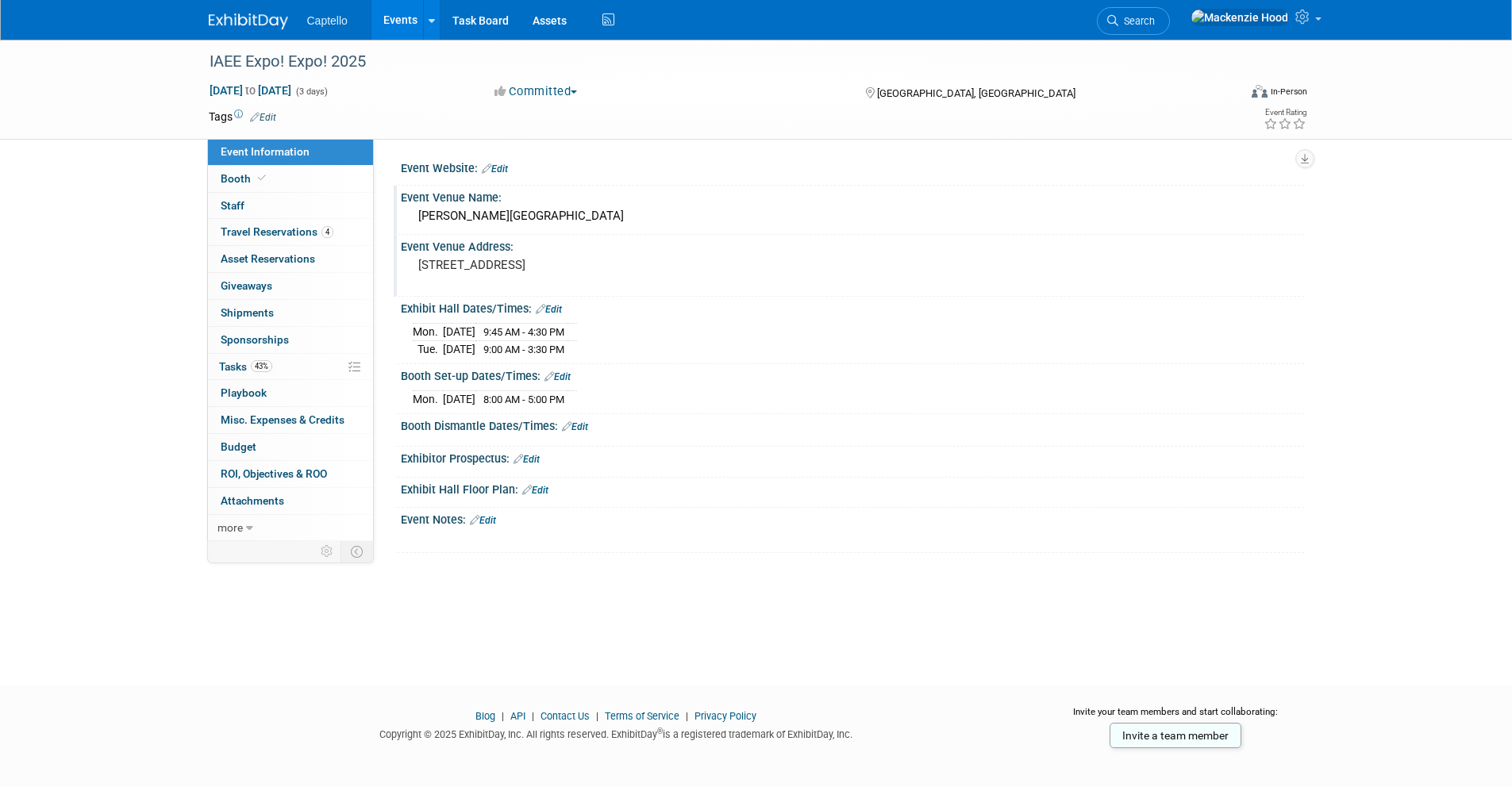
click at [584, 423] on link "Edit" at bounding box center [574, 427] width 26 height 11
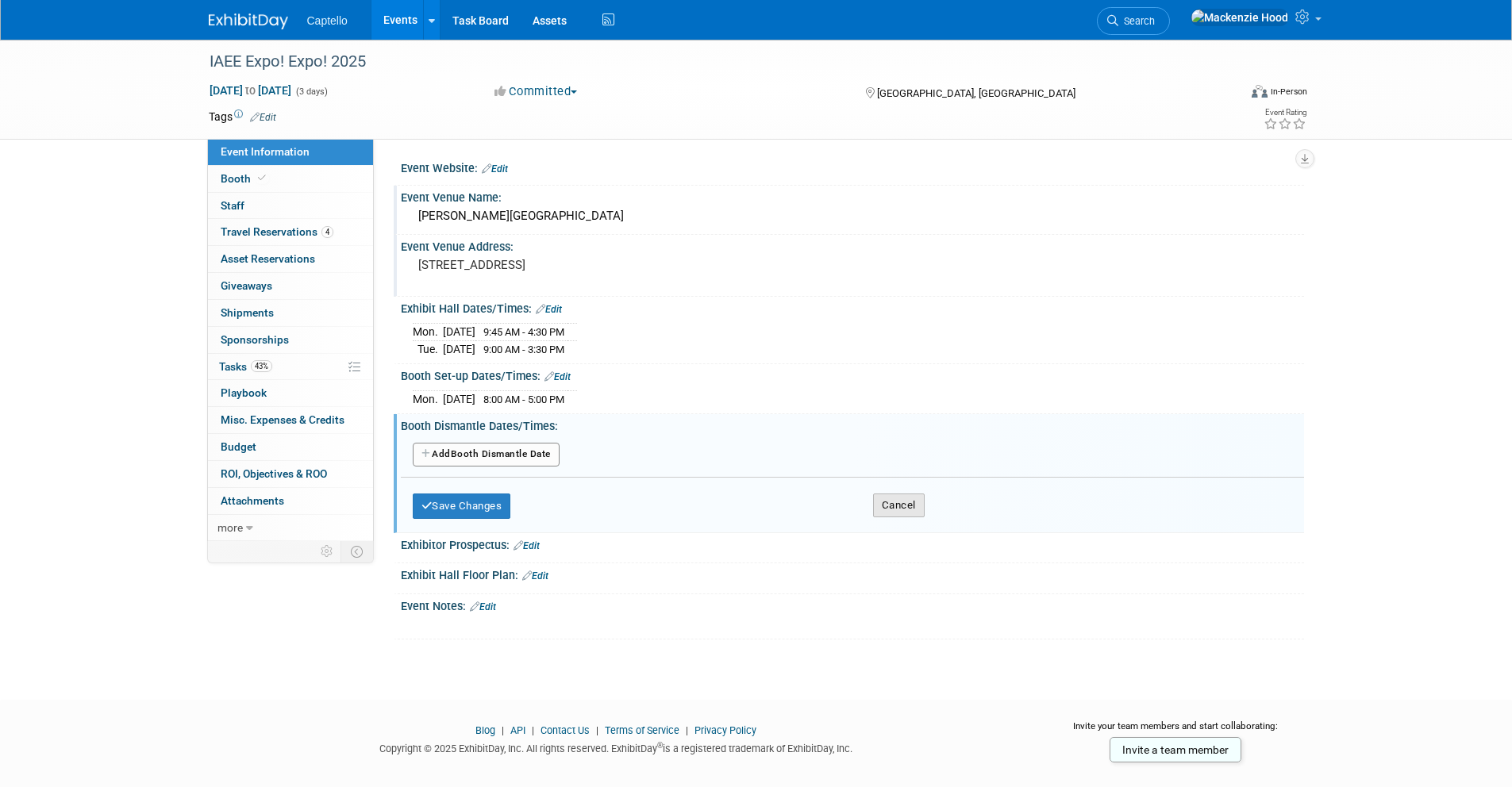
click at [905, 500] on button "Cancel" at bounding box center [898, 505] width 52 height 24
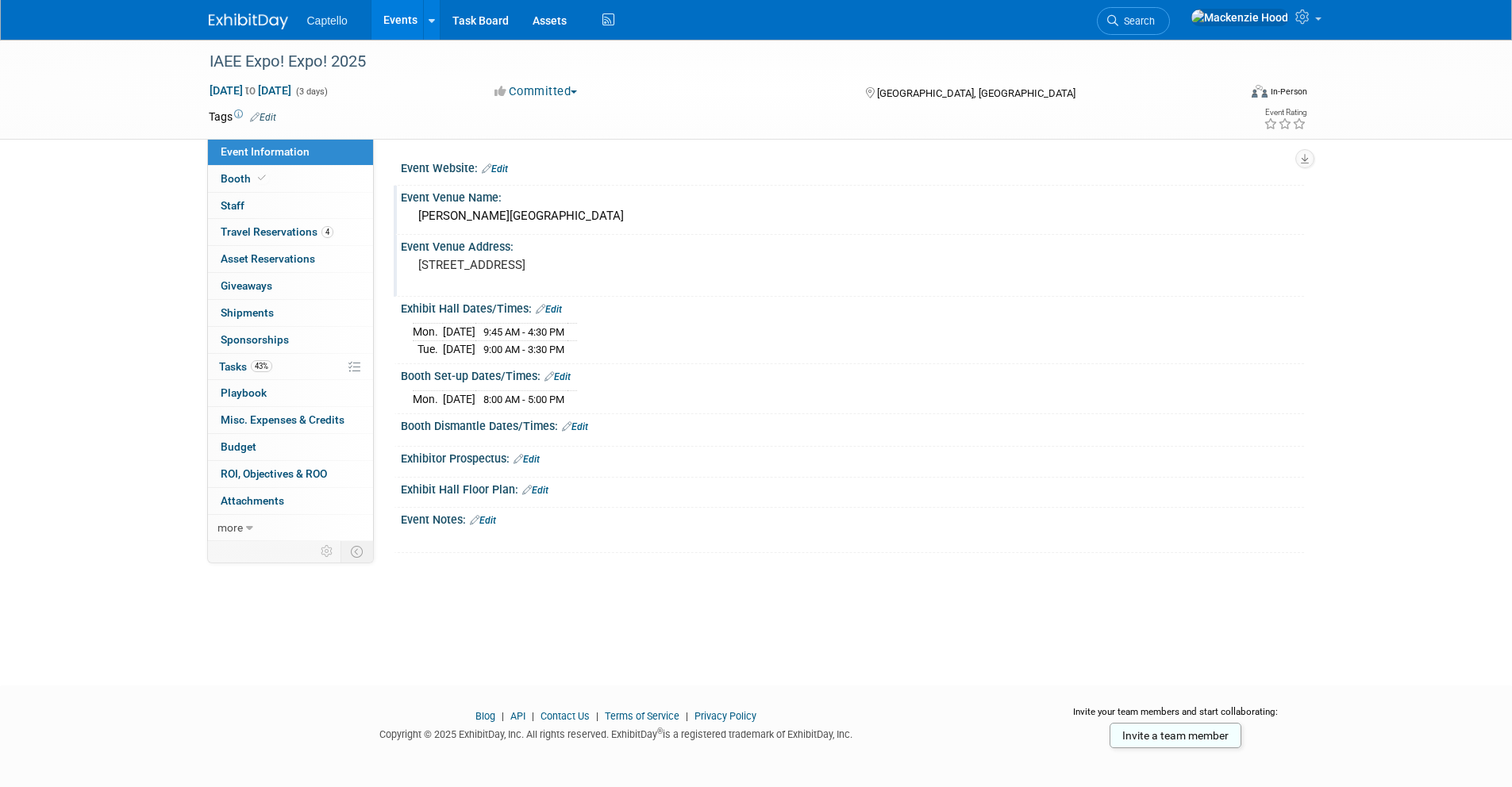
click at [587, 422] on link "Edit" at bounding box center [574, 427] width 26 height 11
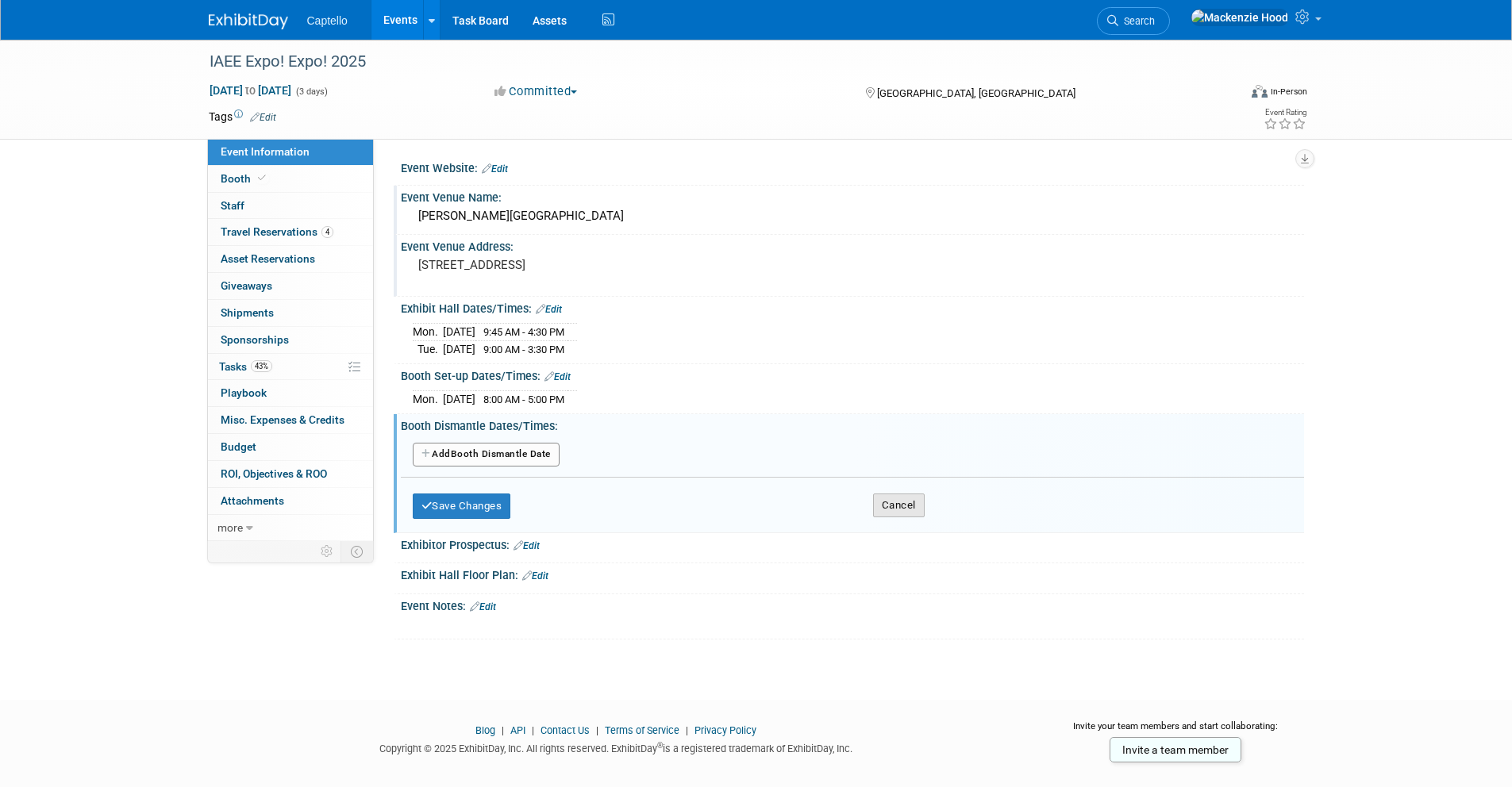
click at [873, 510] on button "Cancel" at bounding box center [898, 505] width 52 height 24
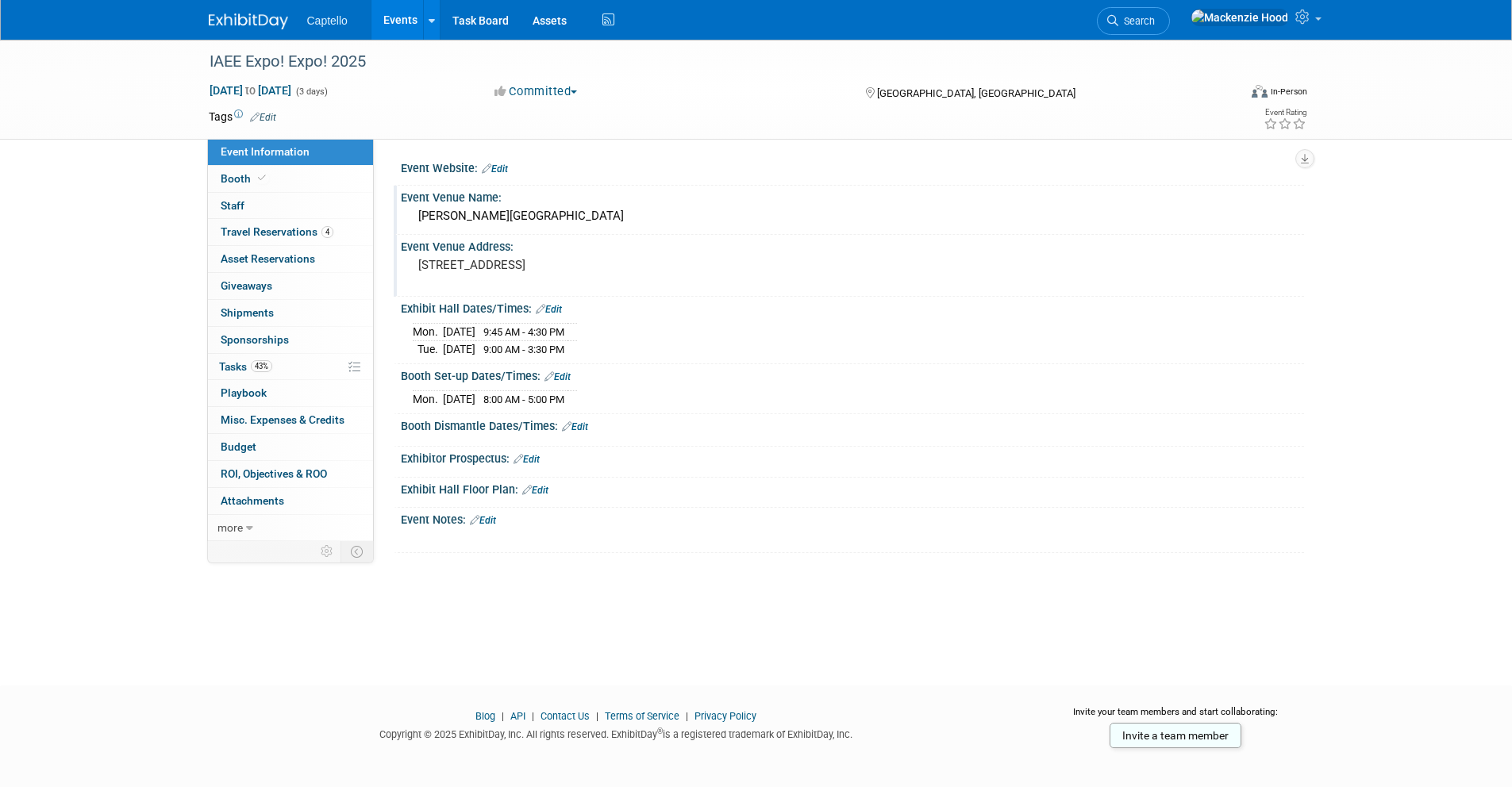
click at [577, 423] on link "Edit" at bounding box center [574, 427] width 26 height 11
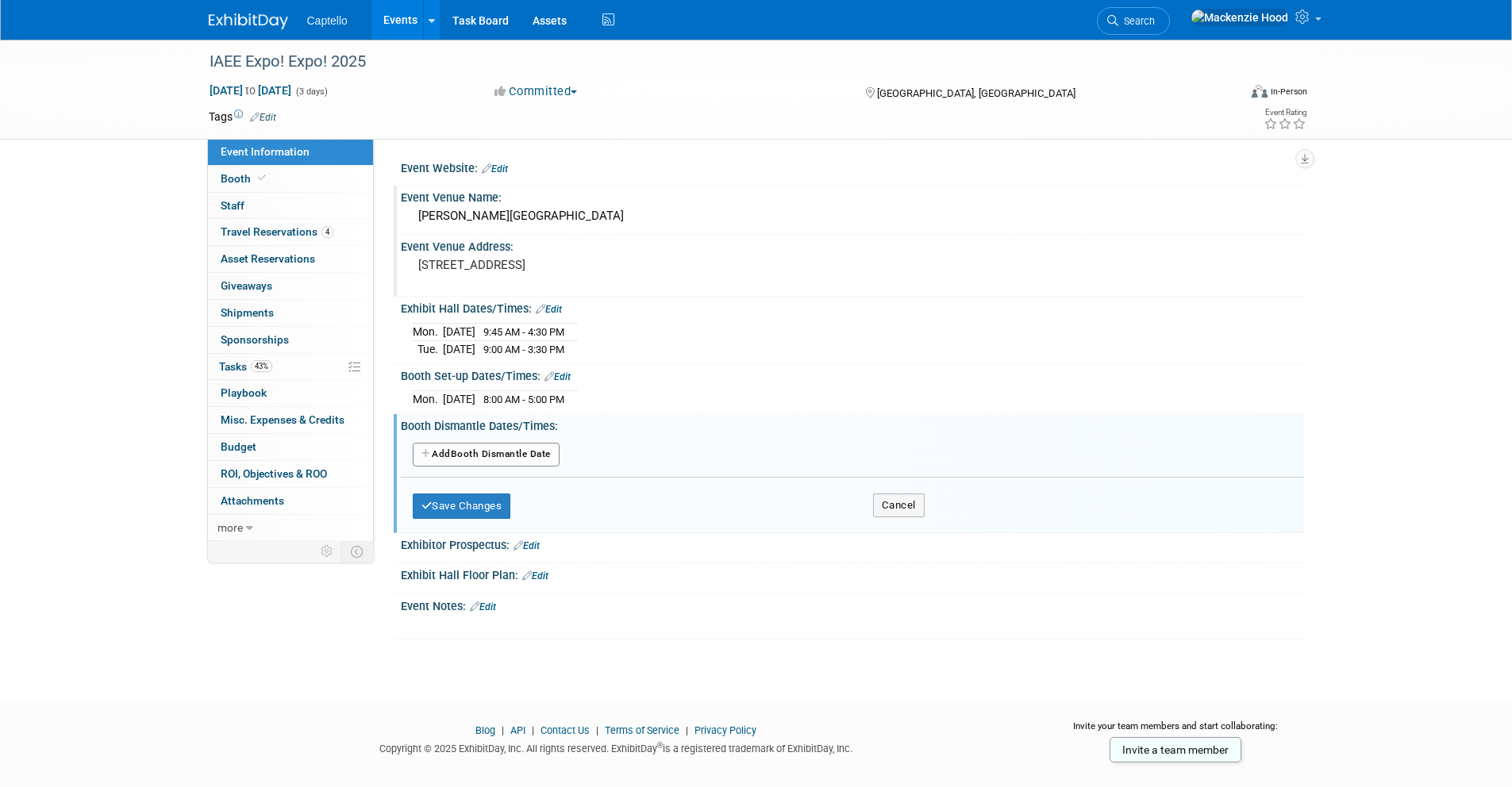
click at [425, 452] on icon "button" at bounding box center [427, 454] width 11 height 10
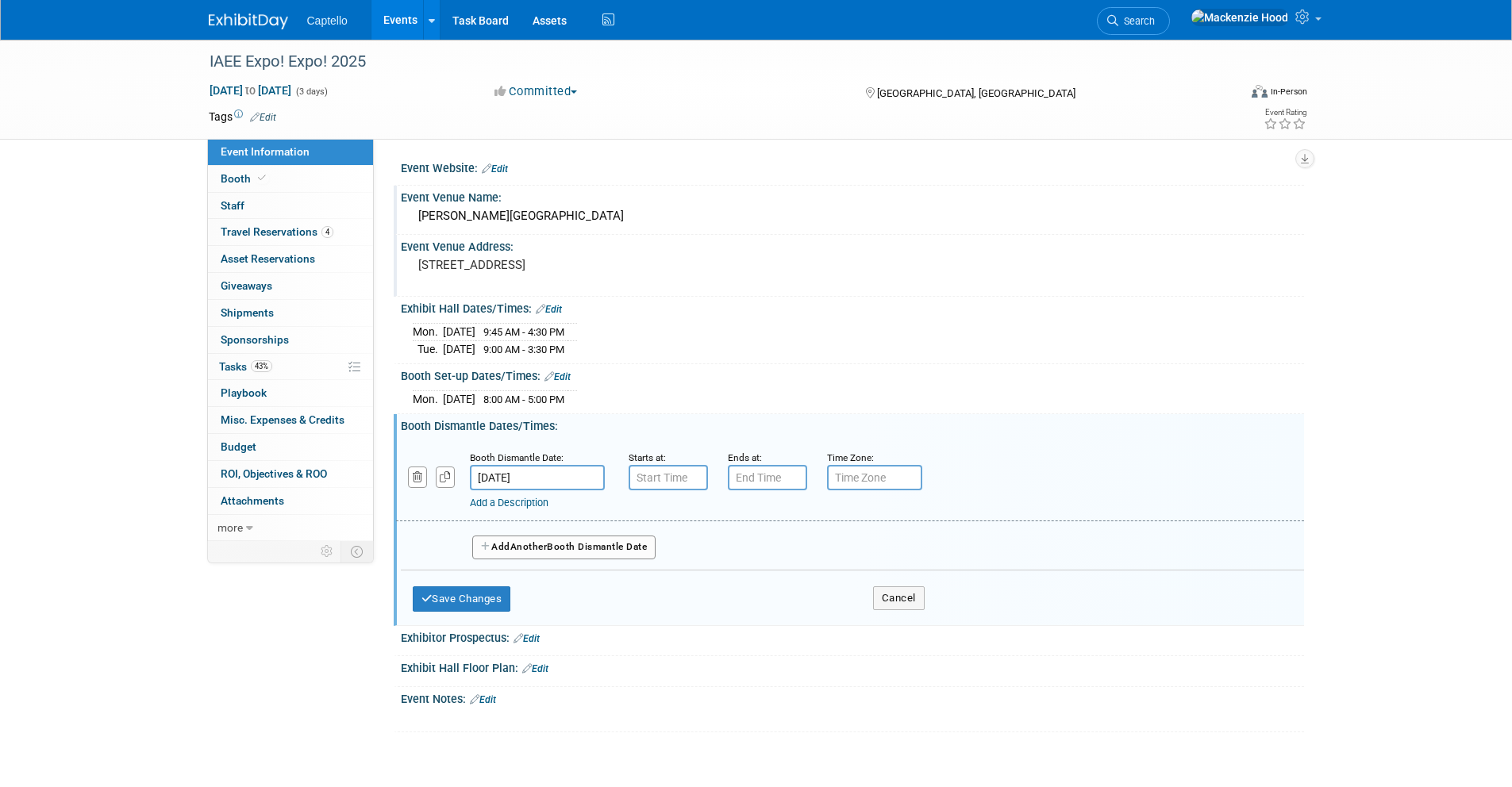
click at [558, 477] on input "[DATE]" at bounding box center [537, 478] width 135 height 25
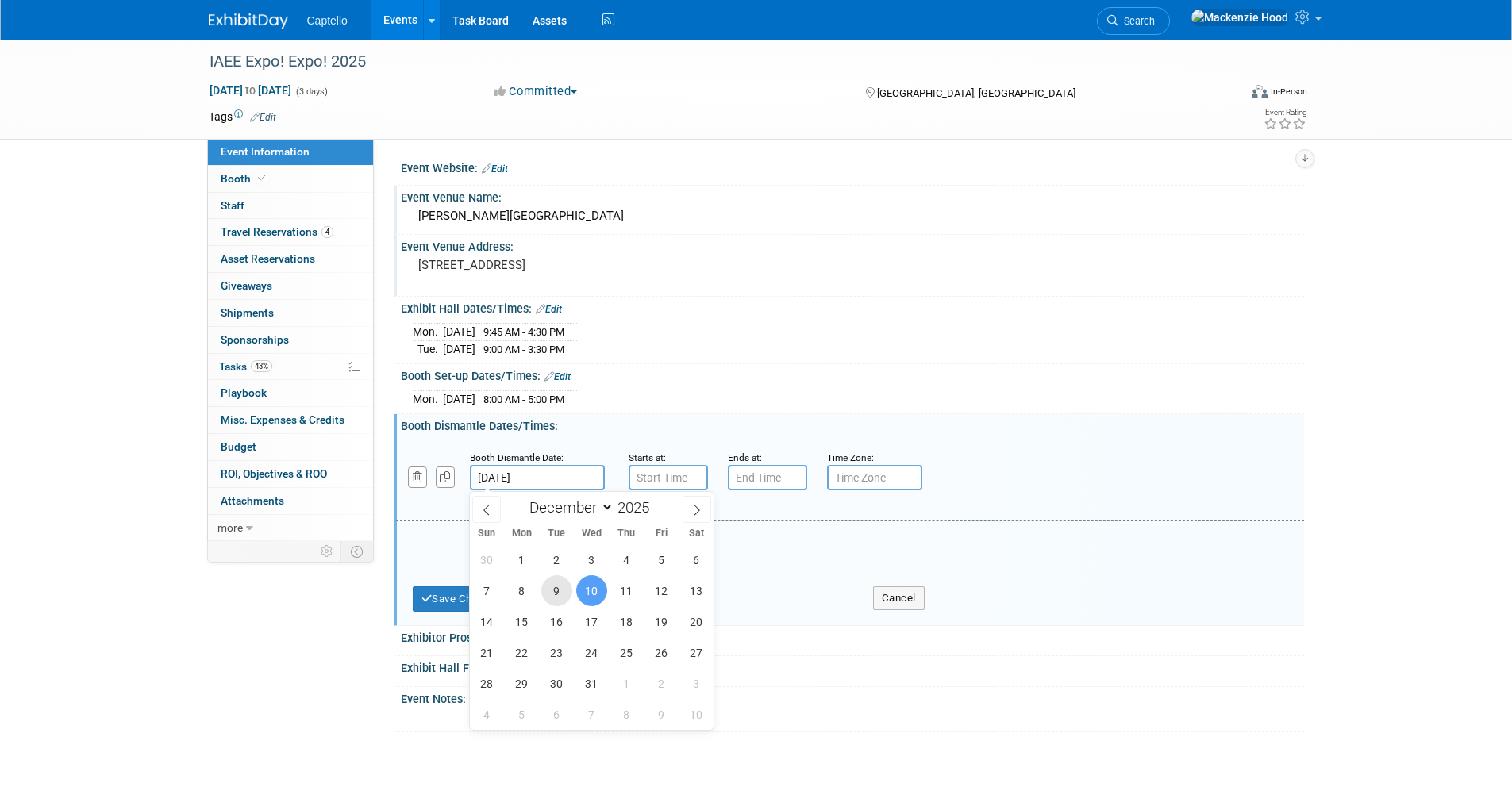
click at [554, 583] on span "9" at bounding box center [557, 591] width 31 height 31
type input "[DATE]"
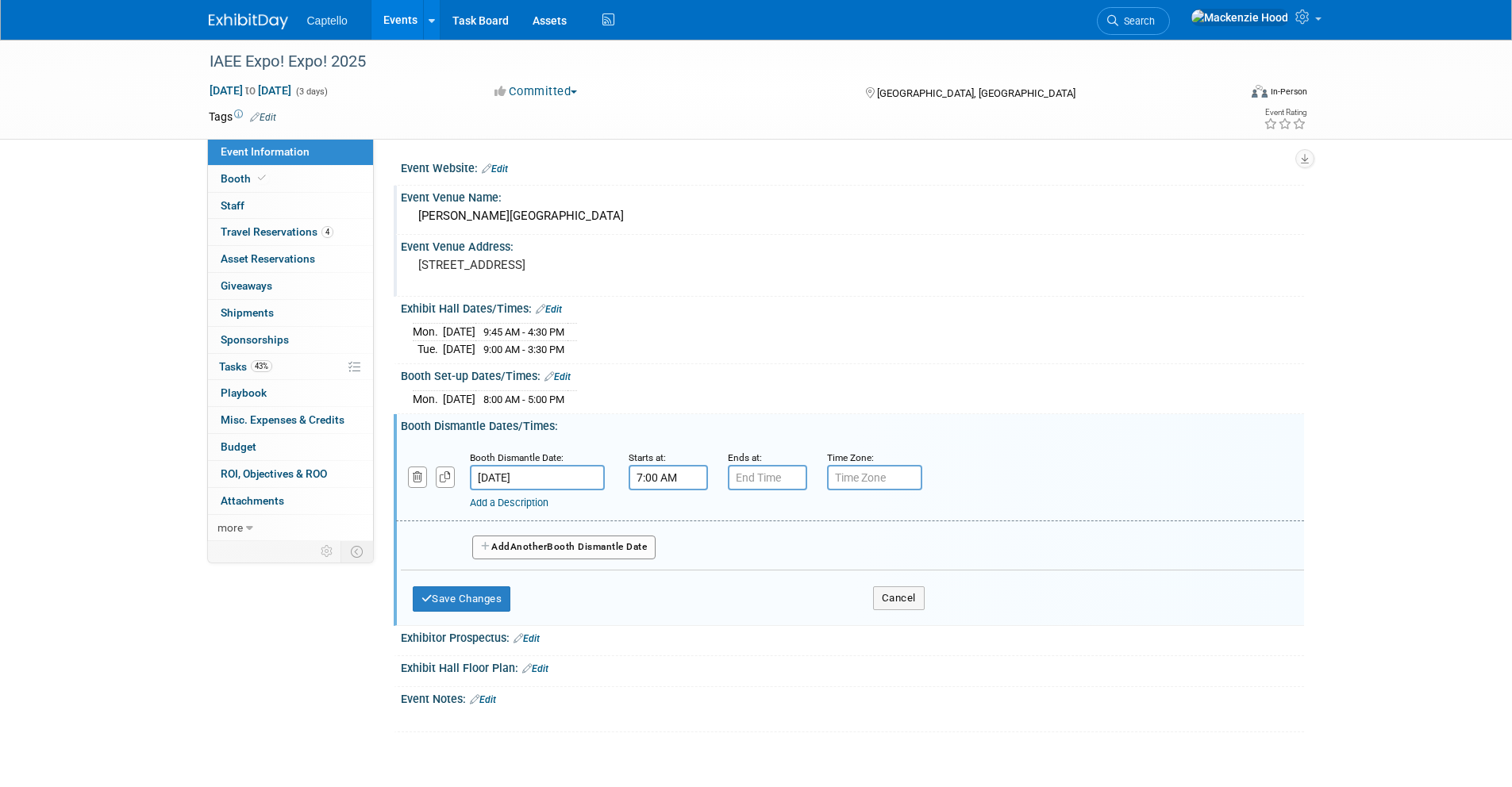
click at [675, 475] on input "7:00 AM" at bounding box center [669, 478] width 80 height 25
click at [669, 549] on span "07" at bounding box center [665, 550] width 30 height 28
click at [822, 518] on td "03" at bounding box center [810, 517] width 51 height 43
click at [737, 556] on span "00" at bounding box center [739, 550] width 30 height 28
click at [757, 561] on td "30" at bounding box center [760, 561] width 51 height 43
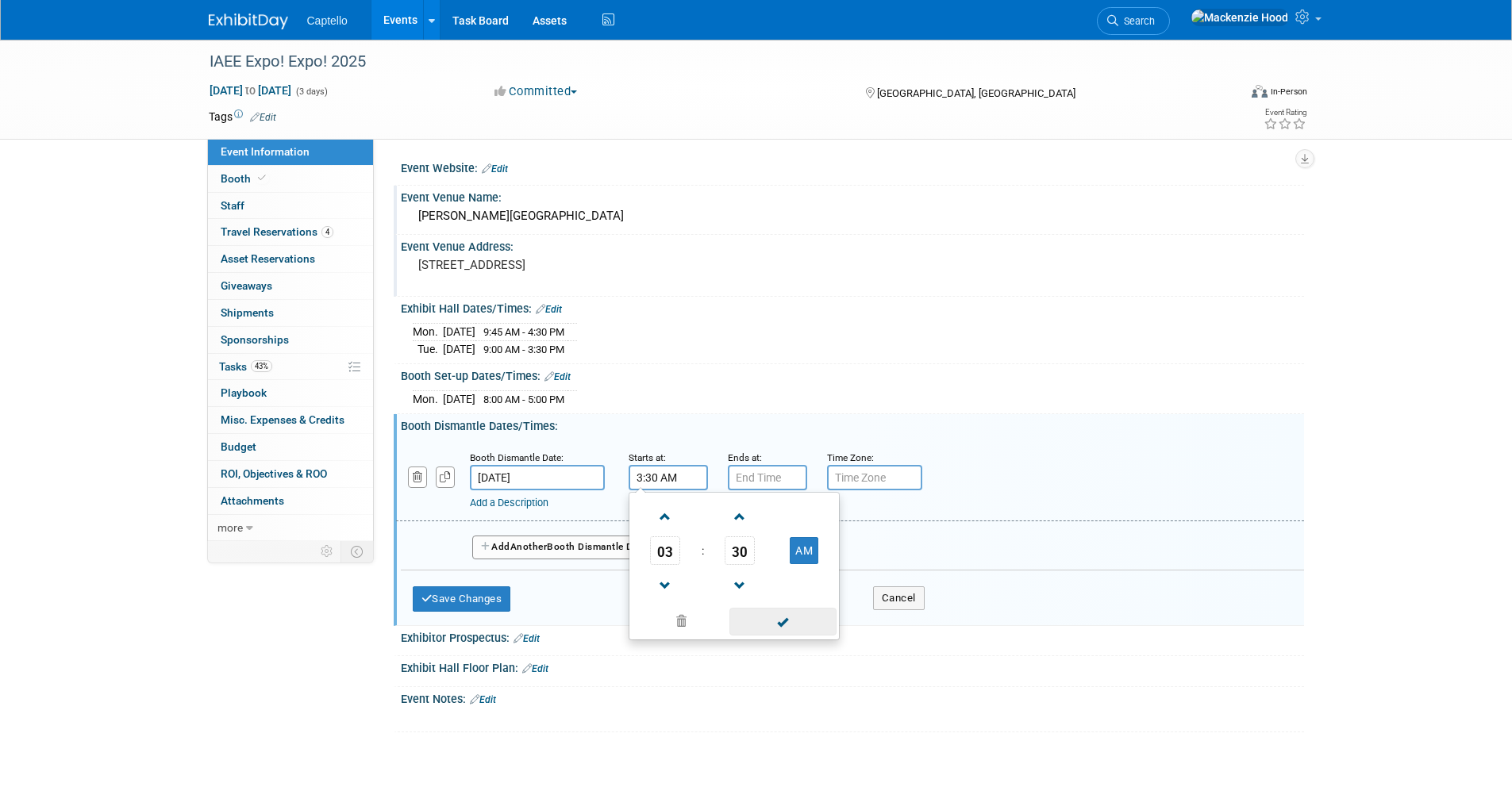
click at [795, 624] on span at bounding box center [783, 622] width 107 height 28
click at [672, 474] on input "3:30 AM" at bounding box center [669, 478] width 80 height 25
click at [805, 550] on button "AM" at bounding box center [804, 551] width 28 height 27
type input "3:30 PM"
click at [812, 625] on span at bounding box center [783, 622] width 107 height 28
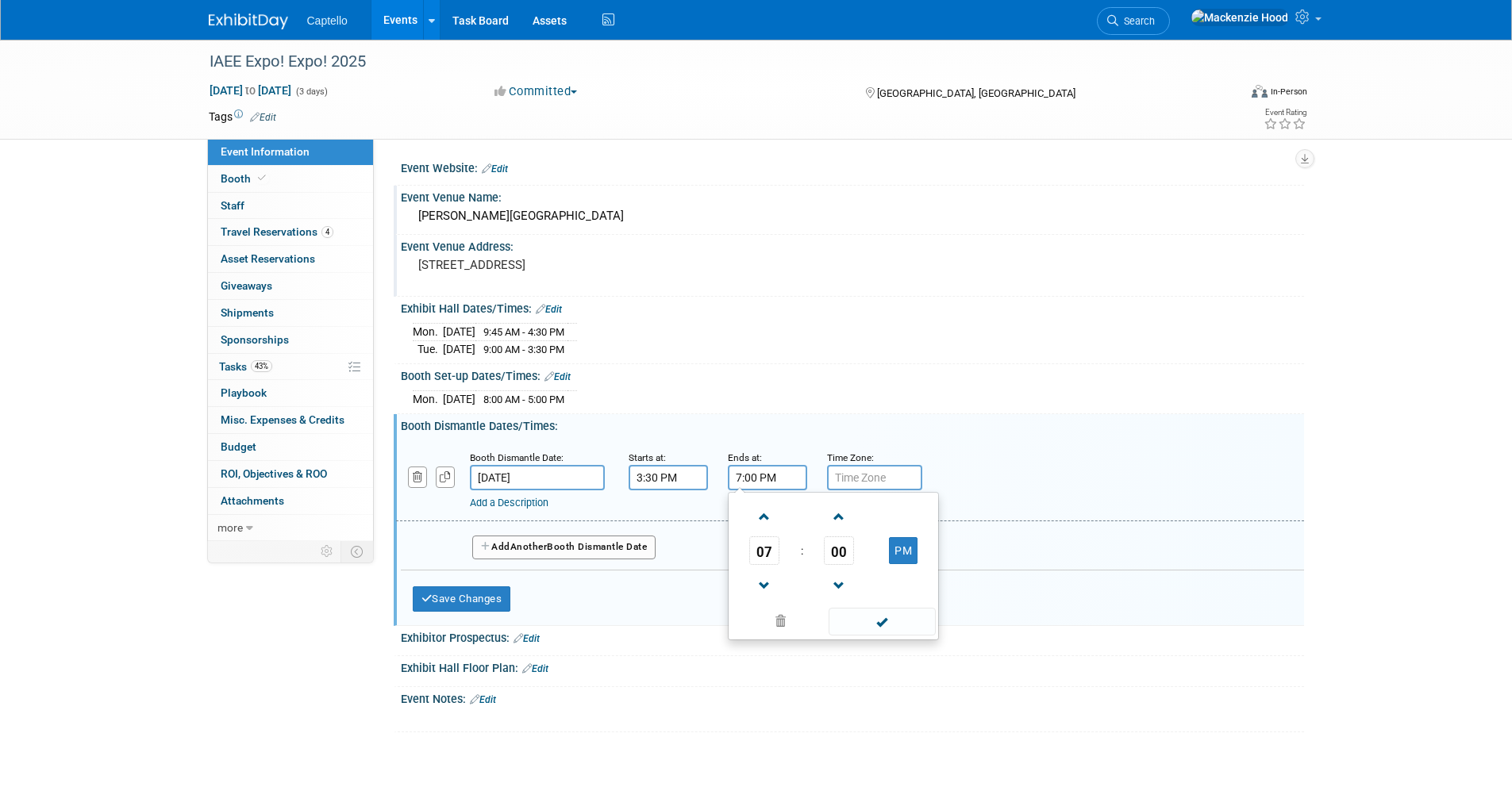
click at [782, 483] on input "7:00 PM" at bounding box center [768, 478] width 80 height 25
click at [776, 513] on span at bounding box center [765, 517] width 28 height 28
type input "8:00 PM"
click at [905, 647] on div at bounding box center [851, 647] width 903 height 7
click at [784, 474] on input "8:00 PM" at bounding box center [768, 478] width 80 height 25
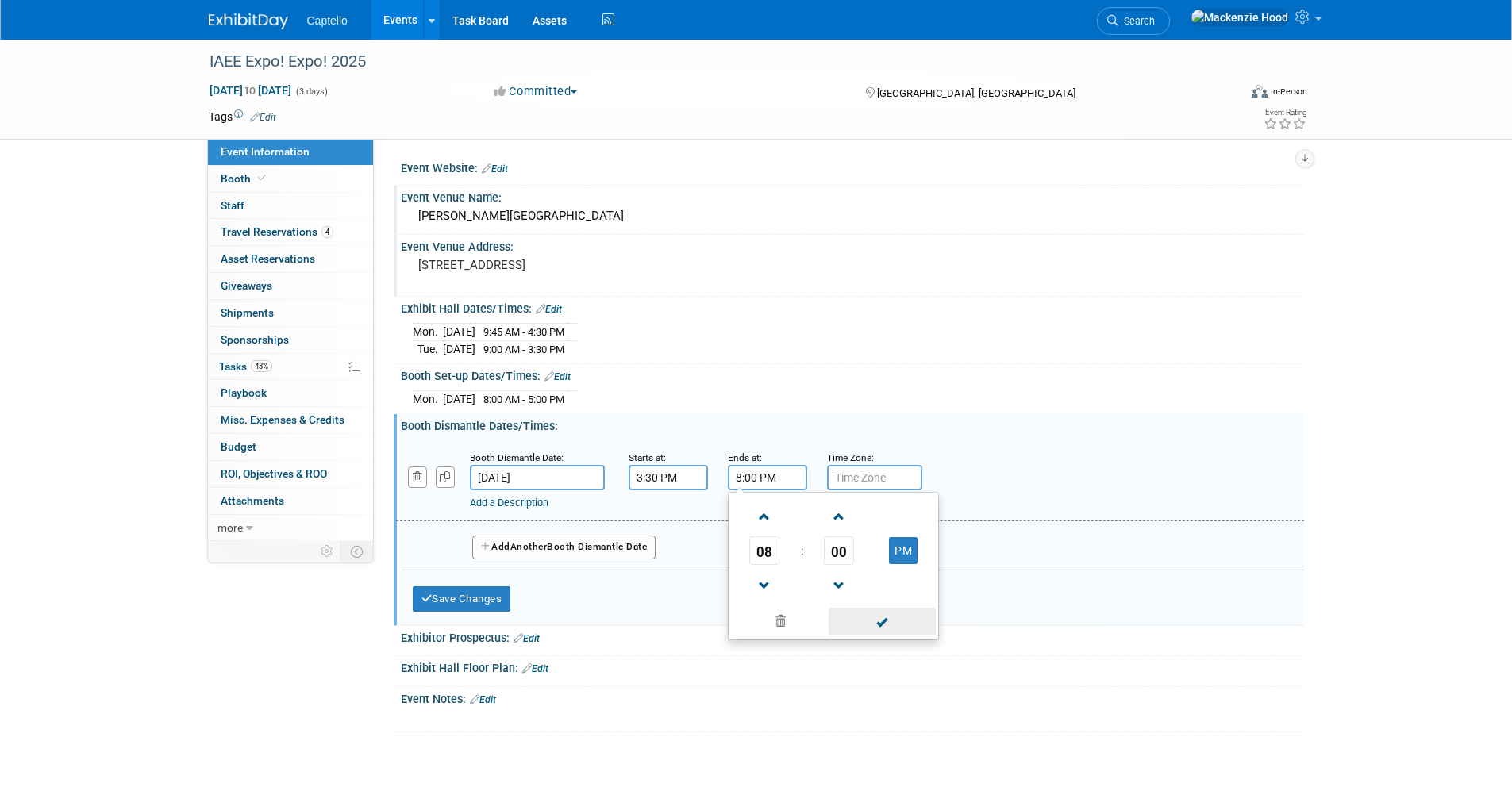
click at [895, 622] on span at bounding box center [882, 622] width 107 height 28
click at [500, 602] on button "Save Changes" at bounding box center [462, 599] width 98 height 25
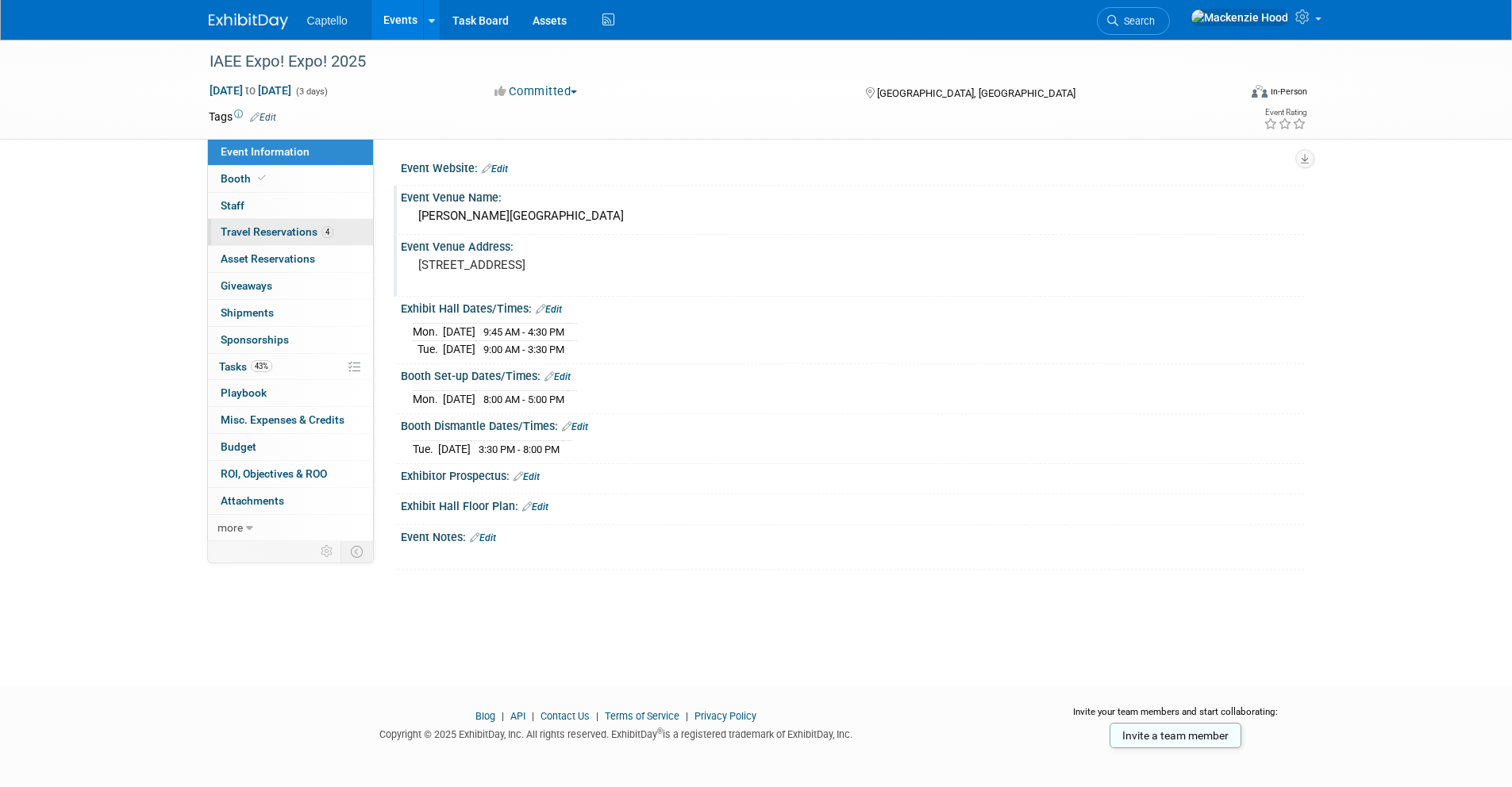
click at [275, 241] on link "4 Travel Reservations 4" at bounding box center [291, 231] width 165 height 26
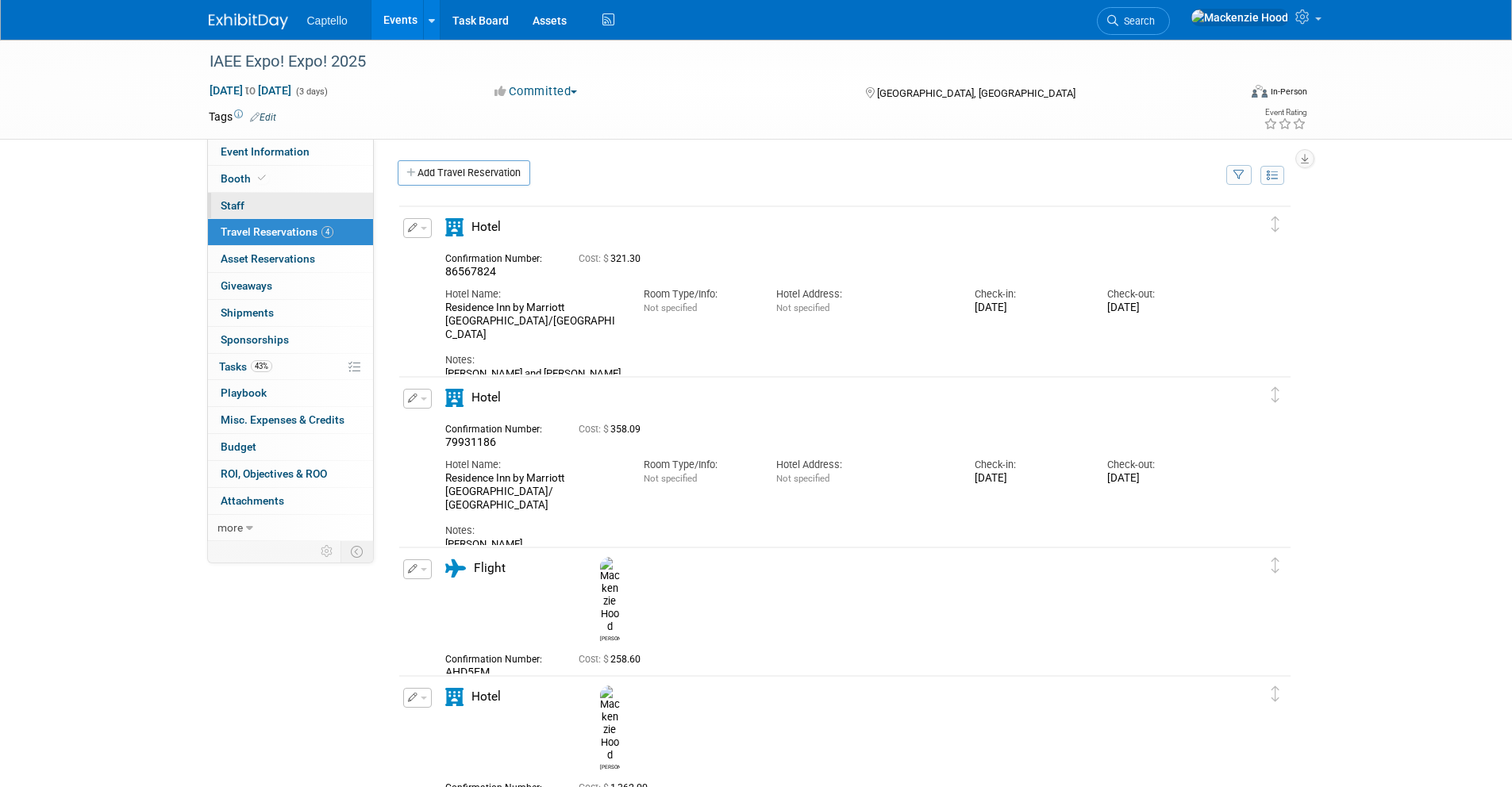
click at [271, 214] on link "0 Staff 0" at bounding box center [291, 205] width 165 height 26
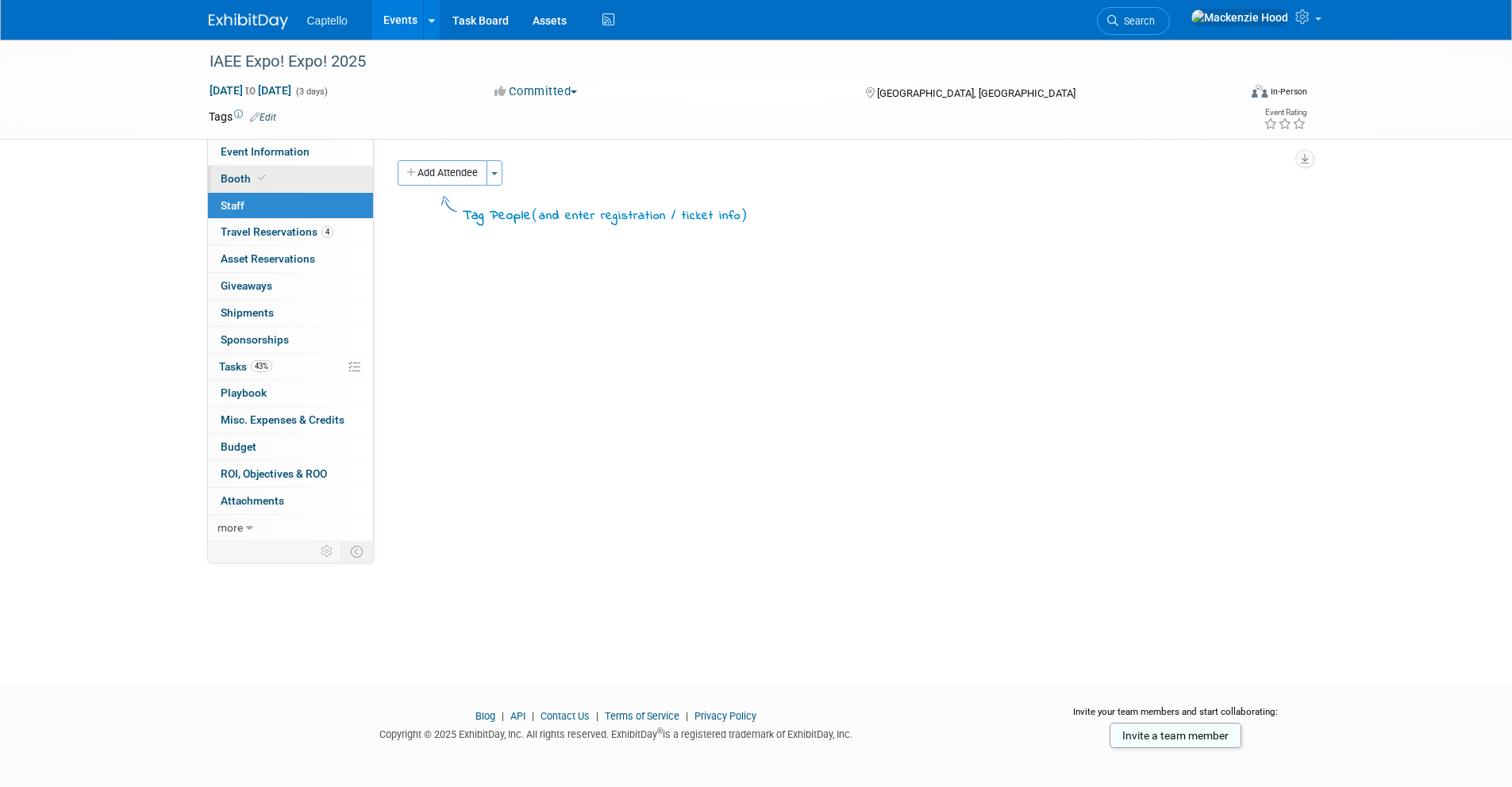
click at [282, 184] on link "Booth" at bounding box center [291, 179] width 165 height 26
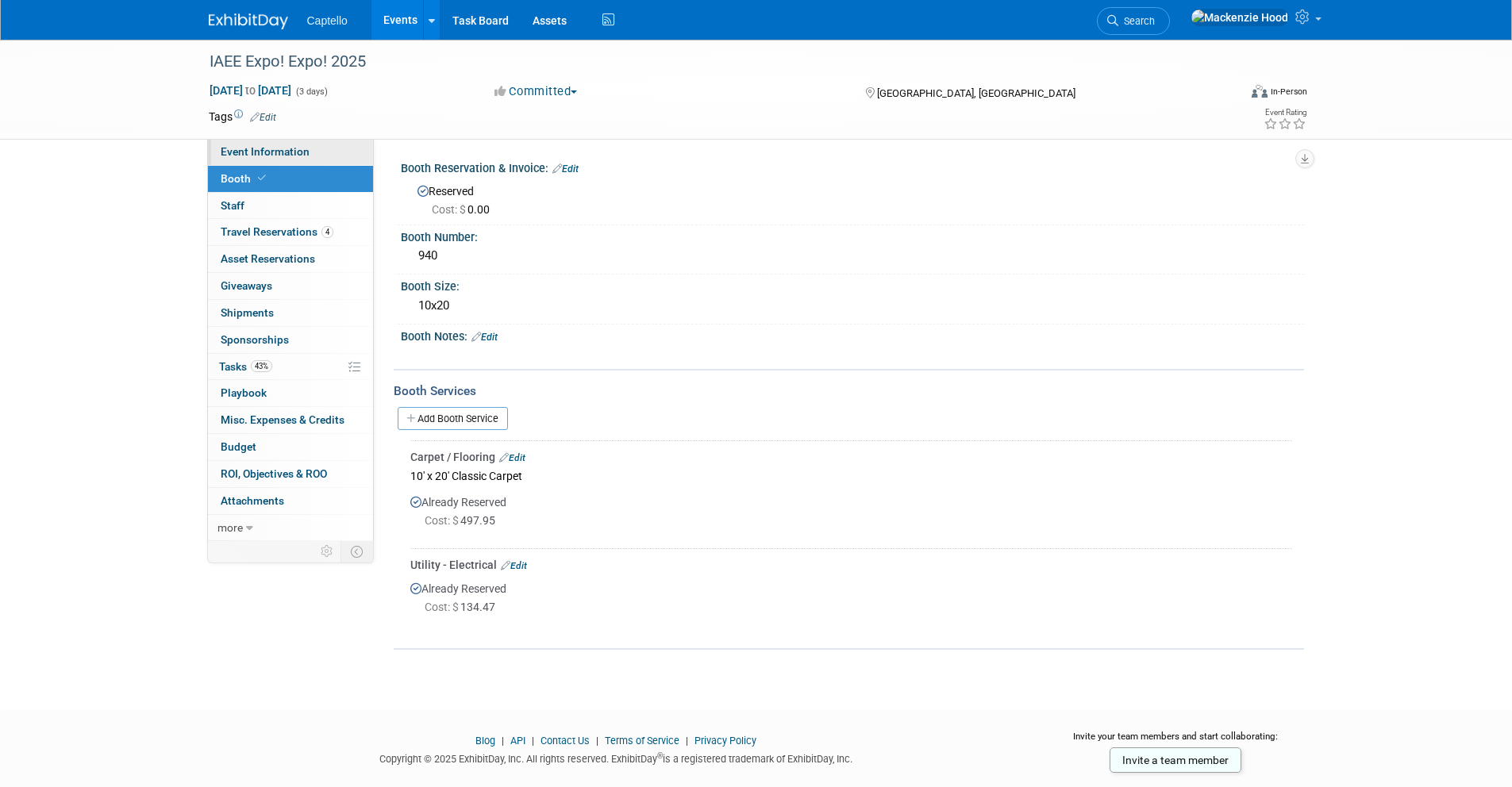
click at [334, 150] on link "Event Information" at bounding box center [291, 152] width 165 height 26
